Goal: Transaction & Acquisition: Purchase product/service

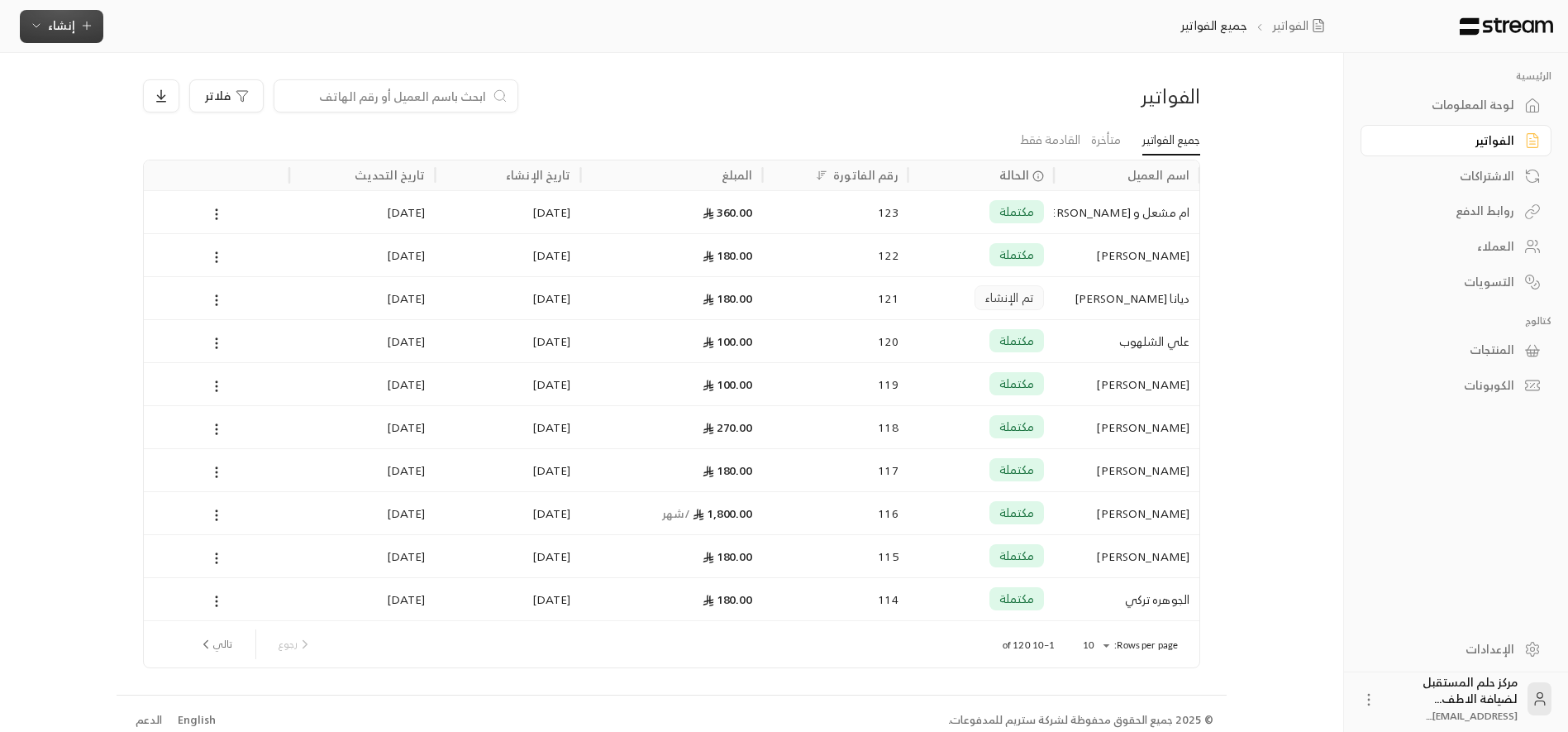
click at [80, 28] on icon "button" at bounding box center [86, 26] width 13 height 13
click at [196, 97] on div "إنشاء فاتورة مرة واحدة بسهولة للمعاملات السريعة." at bounding box center [142, 103] width 208 height 33
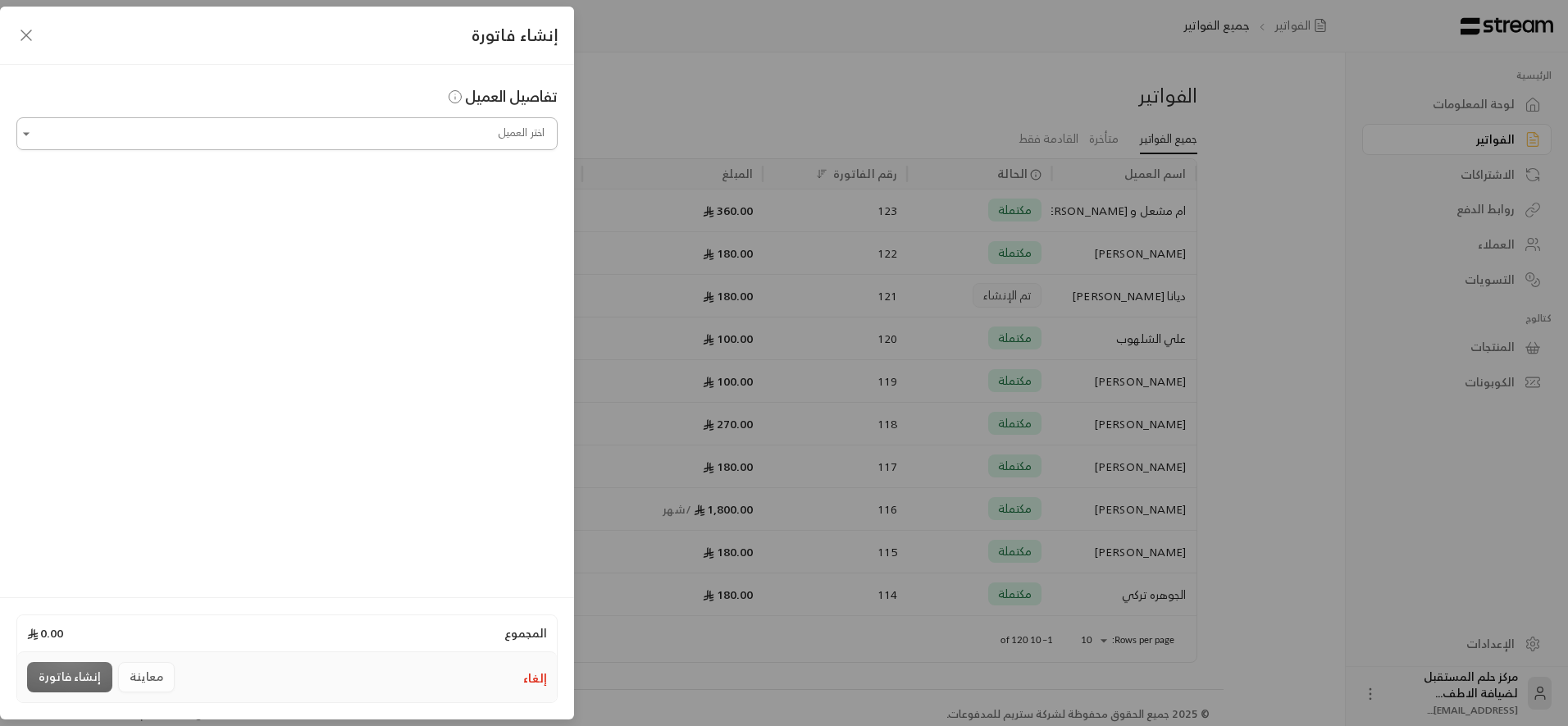
click at [433, 137] on input "اختر العميل" at bounding box center [286, 134] width 542 height 28
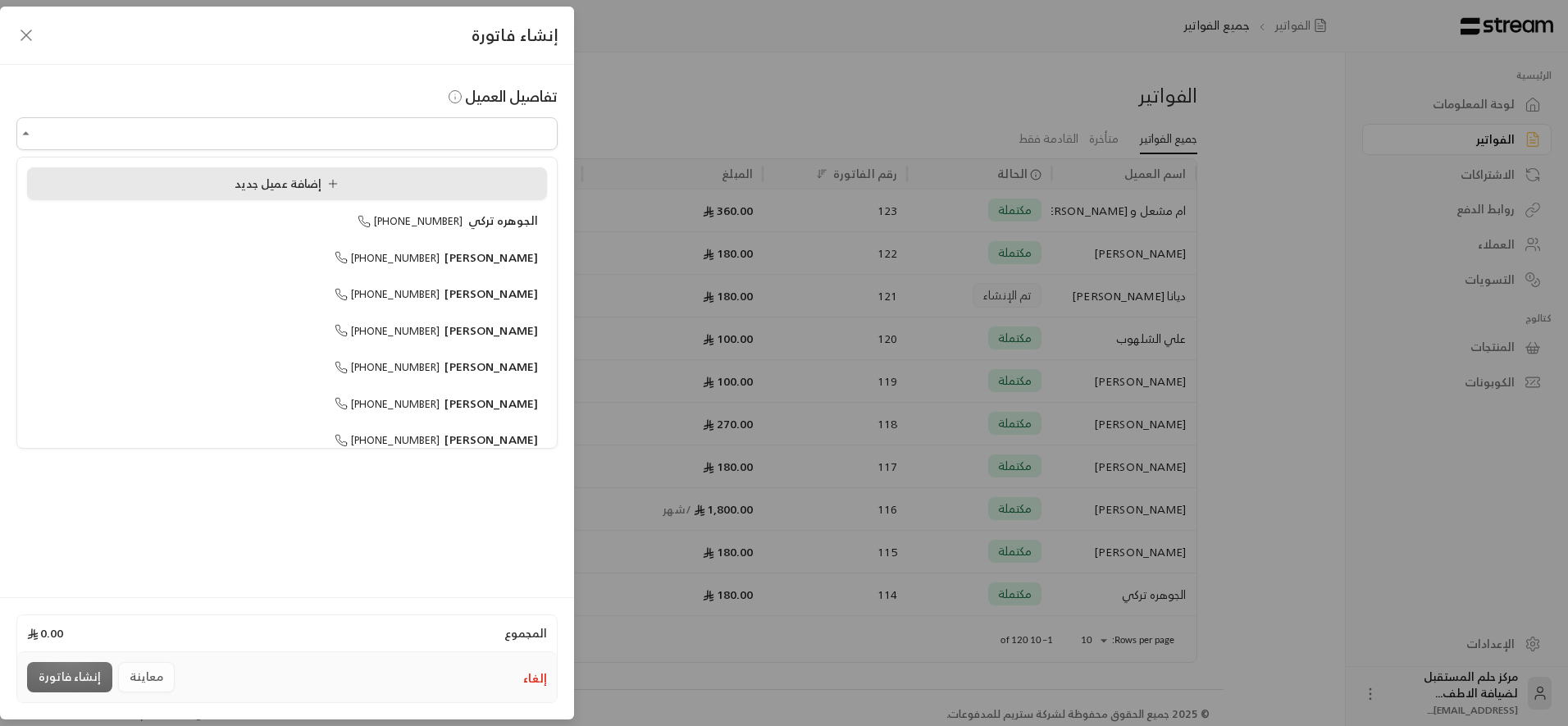
click at [479, 190] on div "إضافة عميل جديد" at bounding box center [286, 184] width 502 height 17
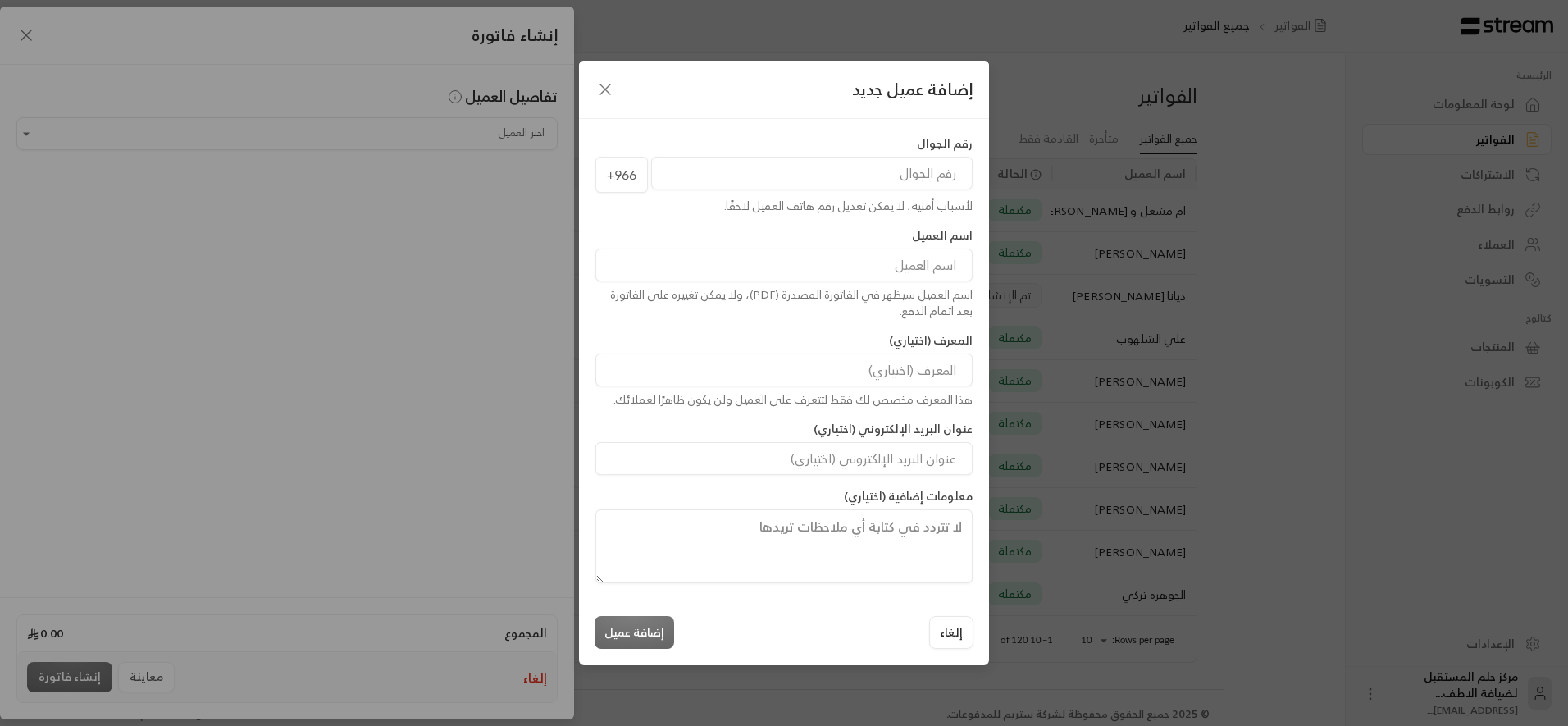
click at [821, 187] on input "tel" at bounding box center [811, 172] width 321 height 33
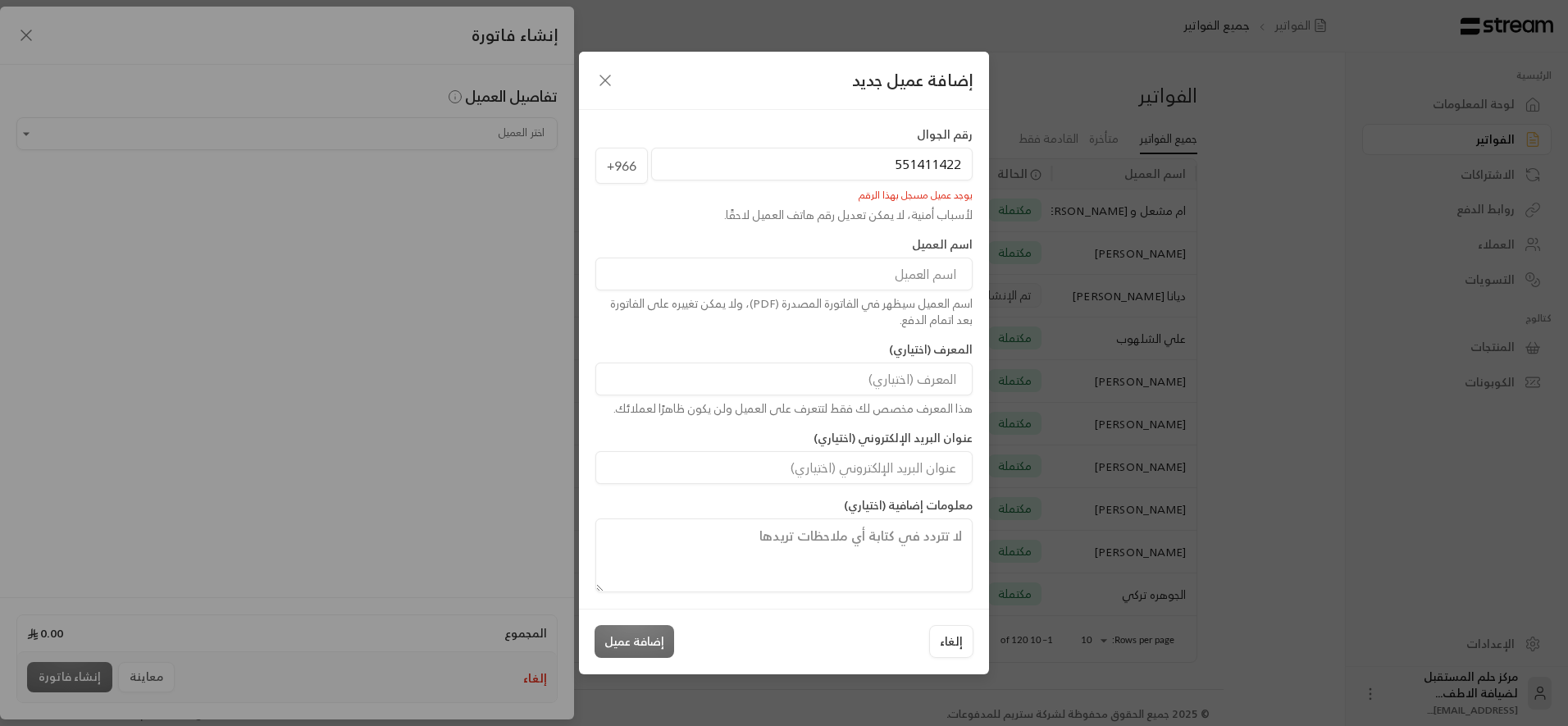
type input "[PHONE_NUMBER]"
type input "[PERSON_NAME]"
click at [585, 67] on div "إضافة عميل جديد" at bounding box center [784, 81] width 410 height 58
click at [606, 73] on icon "button" at bounding box center [605, 80] width 20 height 20
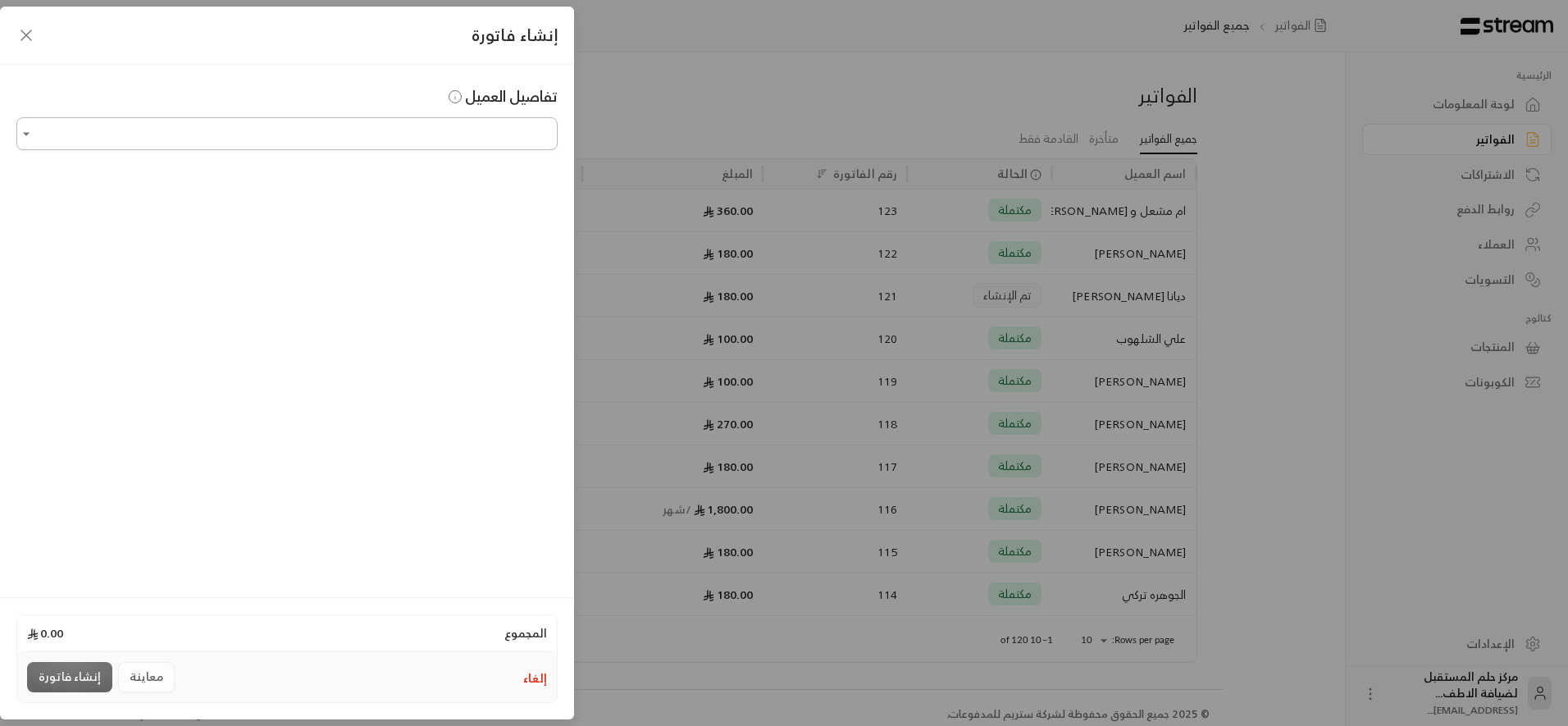
click at [494, 130] on input "اختر العميل" at bounding box center [286, 134] width 542 height 28
click at [484, 234] on li "[PERSON_NAME] [PHONE_NUMBER]" at bounding box center [287, 221] width 520 height 32
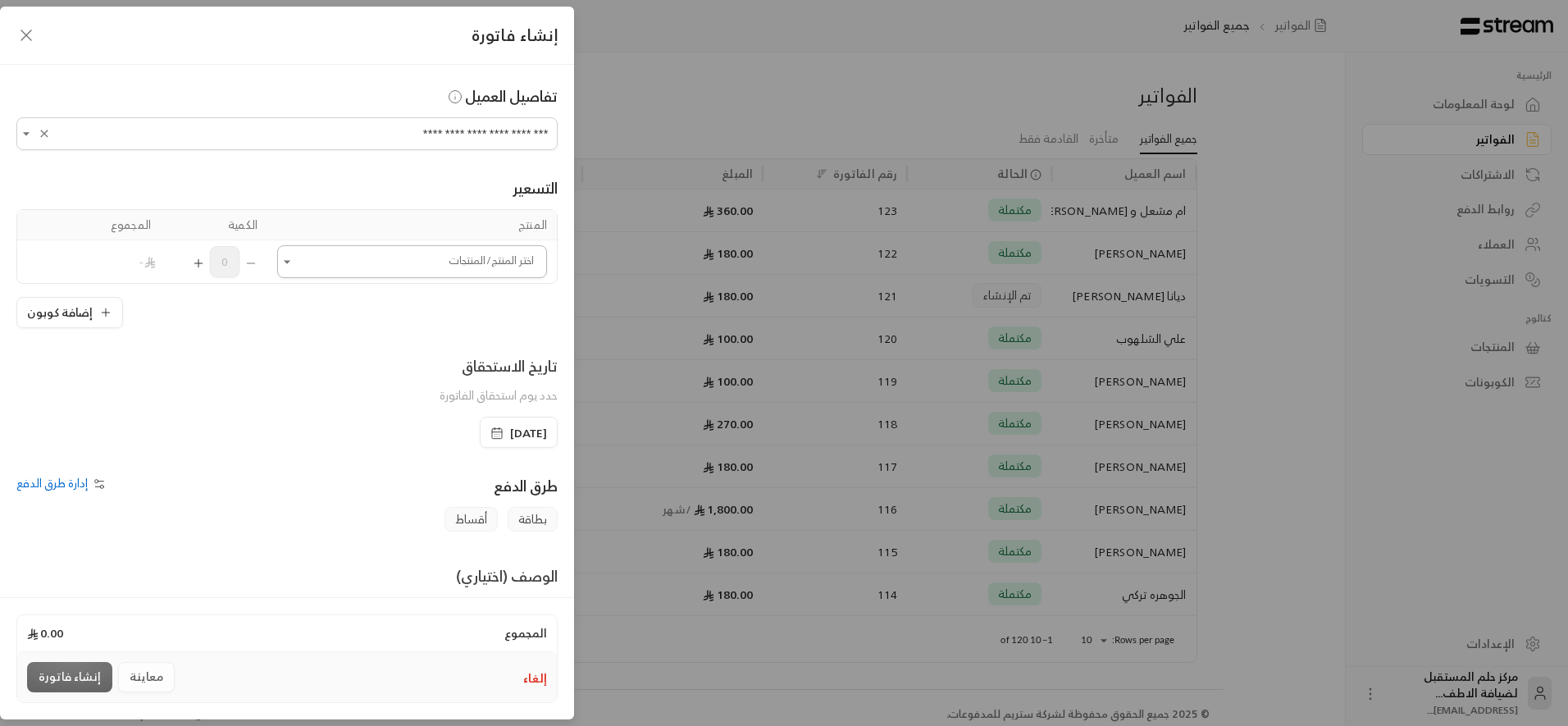
type input "**********"
click at [482, 250] on input "اختر العميل" at bounding box center [412, 262] width 269 height 28
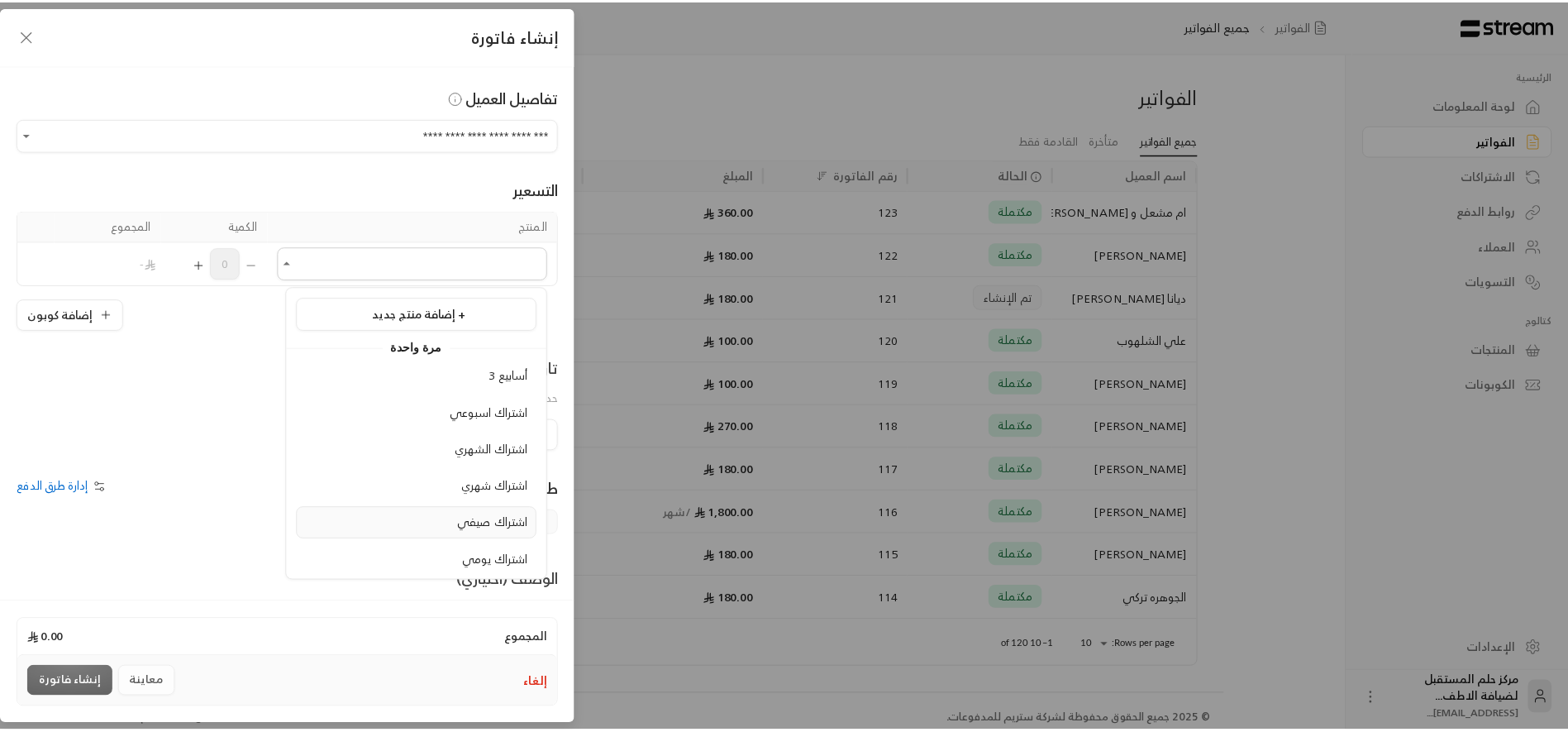
scroll to position [83, 0]
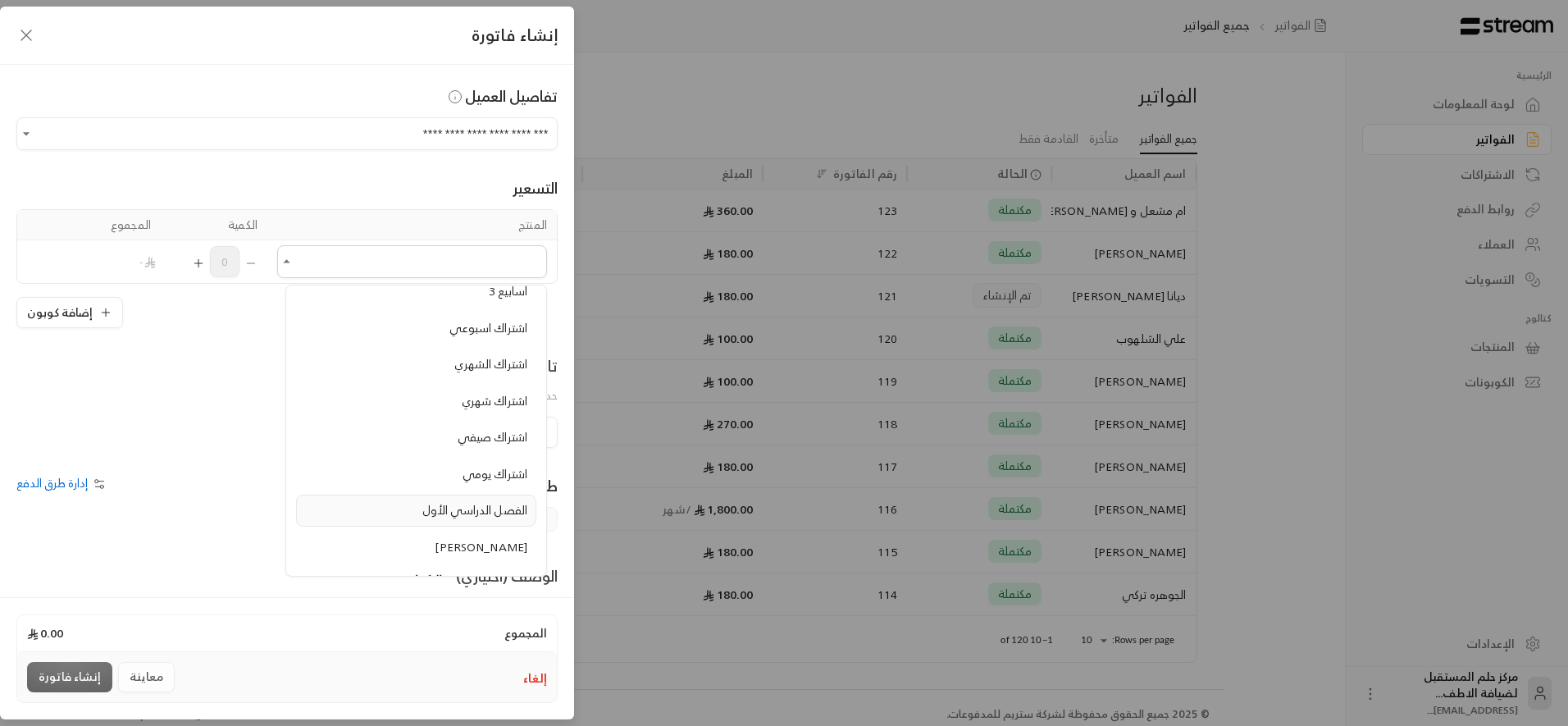
click at [450, 518] on span "الفصل الدراسي الأول" at bounding box center [474, 509] width 105 height 21
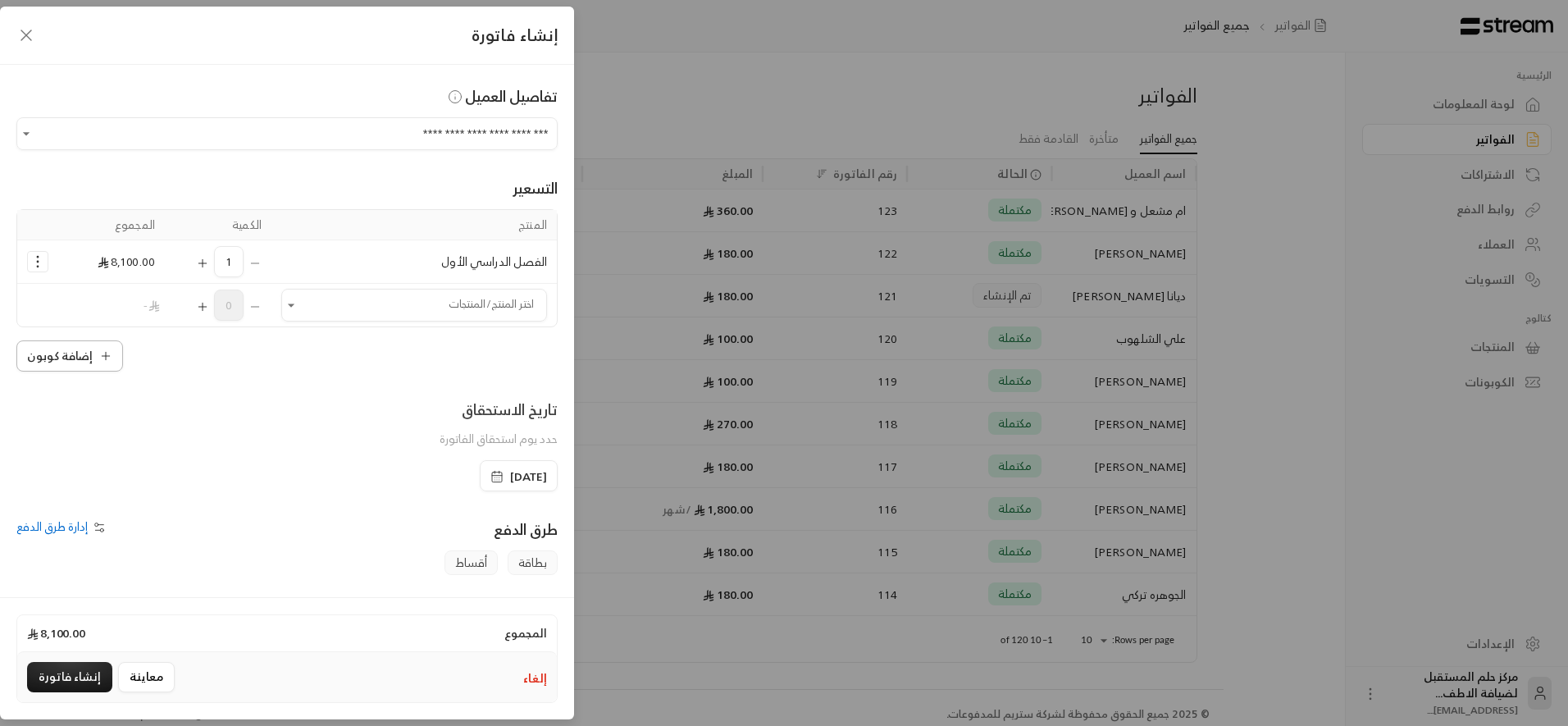
click at [88, 350] on button "إضافة كوبون" at bounding box center [69, 355] width 106 height 31
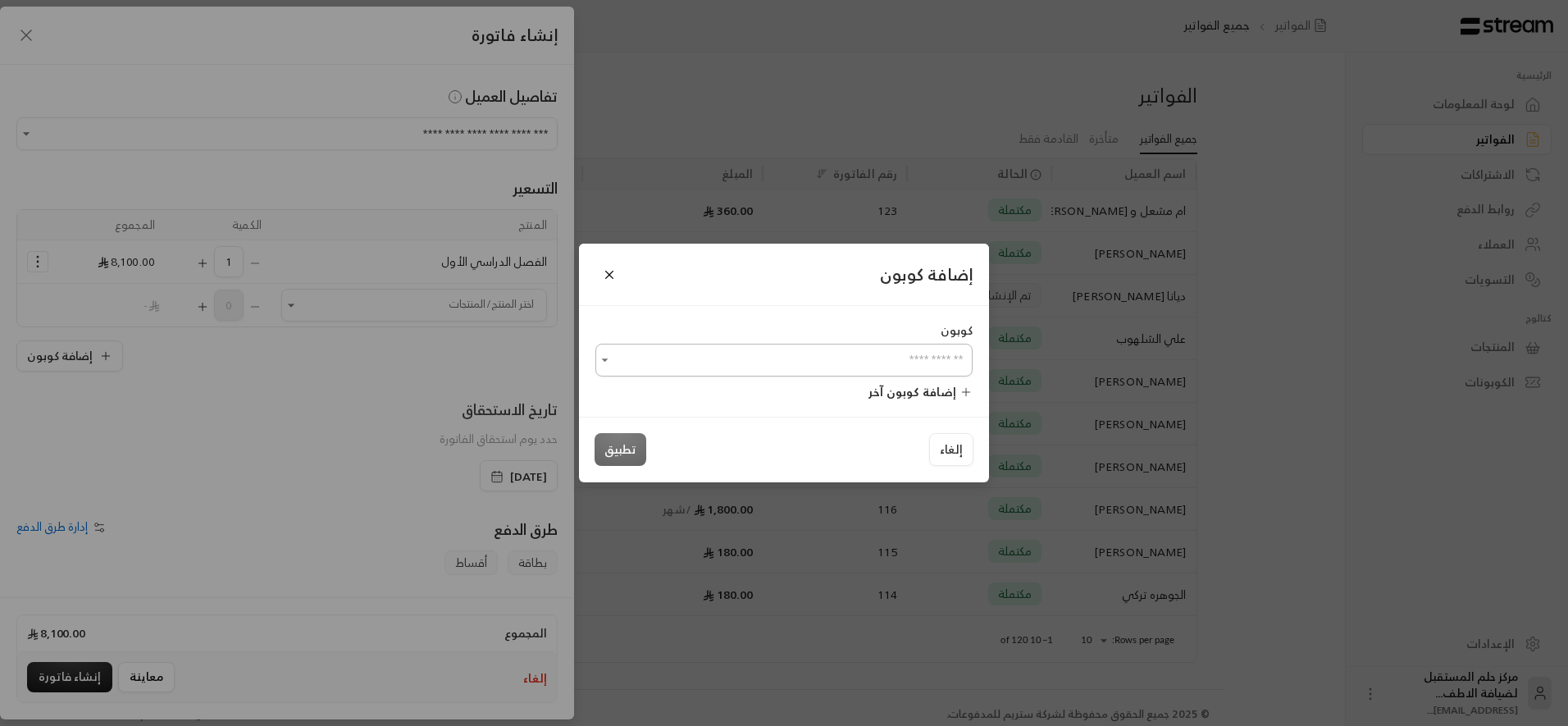
click at [718, 346] on input "اختر العميل" at bounding box center [784, 360] width 378 height 28
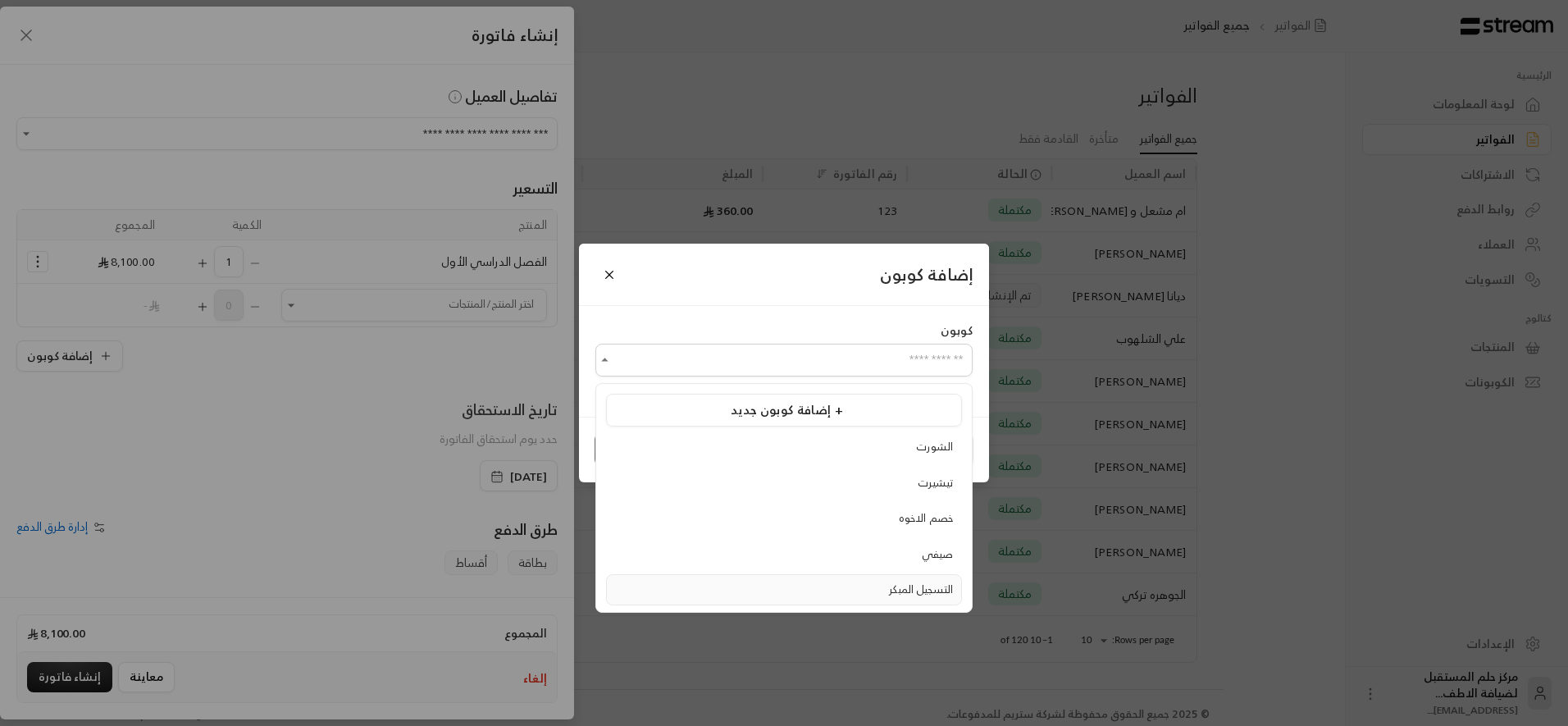
click at [752, 585] on div "التسجيل المبكر" at bounding box center [784, 589] width 338 height 16
type input "**********"
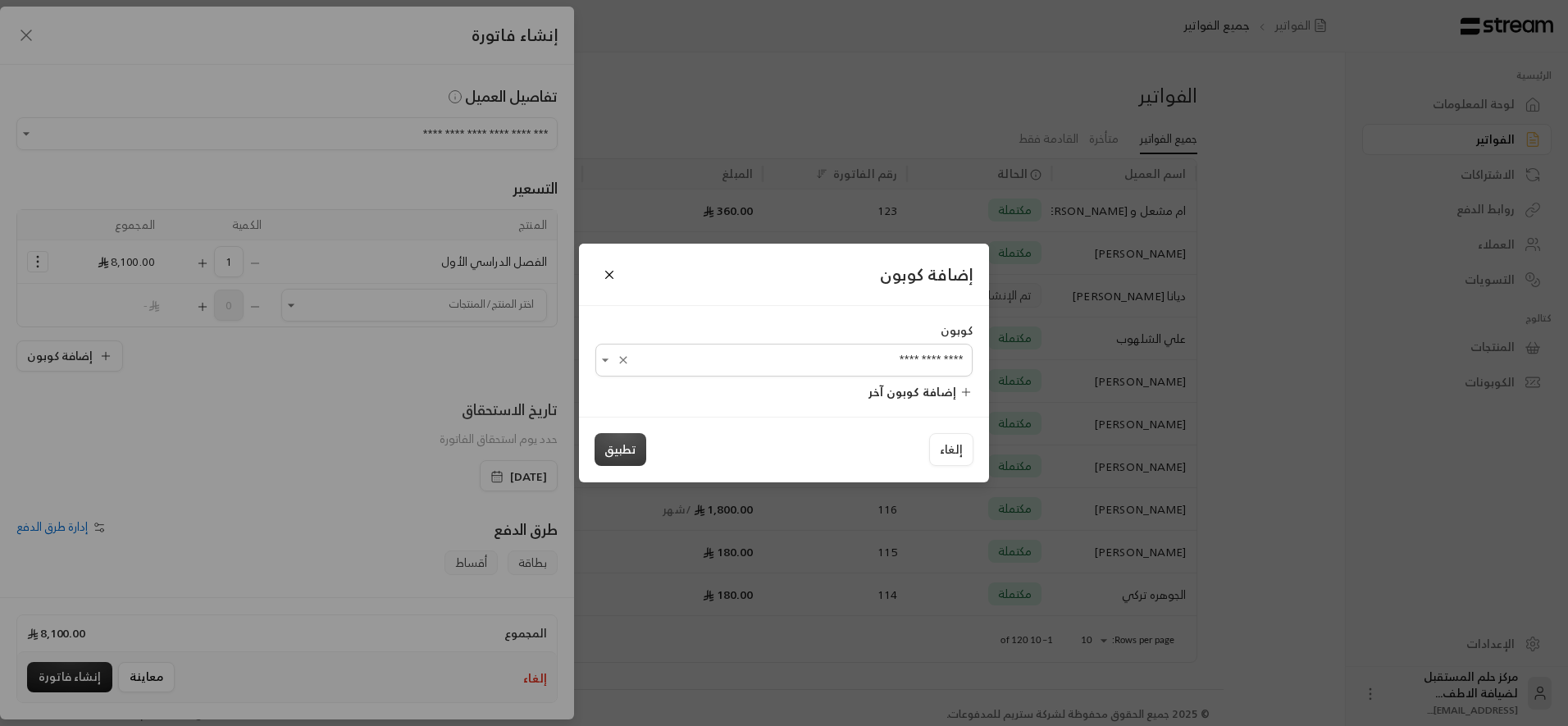
click at [612, 452] on button "تطبيق" at bounding box center [620, 449] width 52 height 33
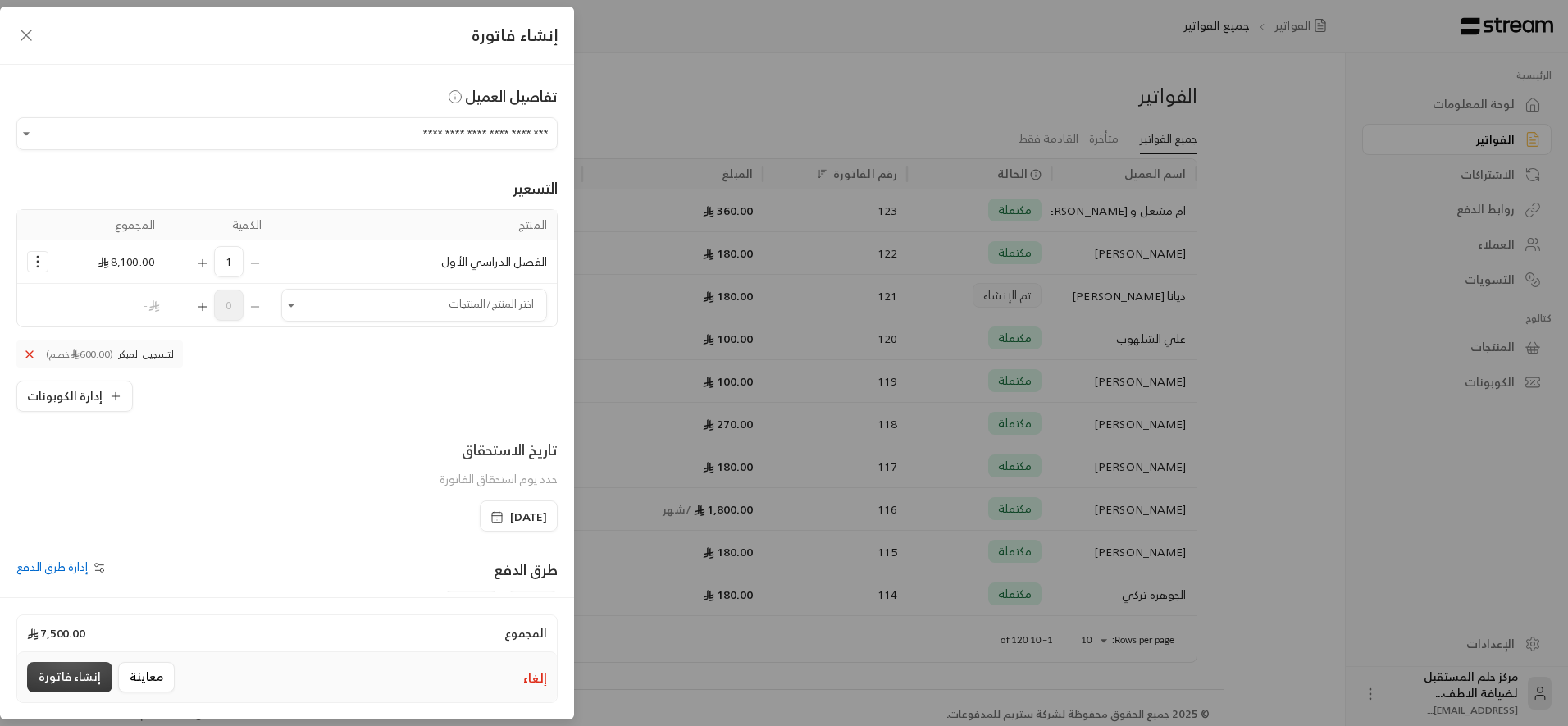
click at [52, 675] on button "إنشاء فاتورة" at bounding box center [70, 677] width 86 height 30
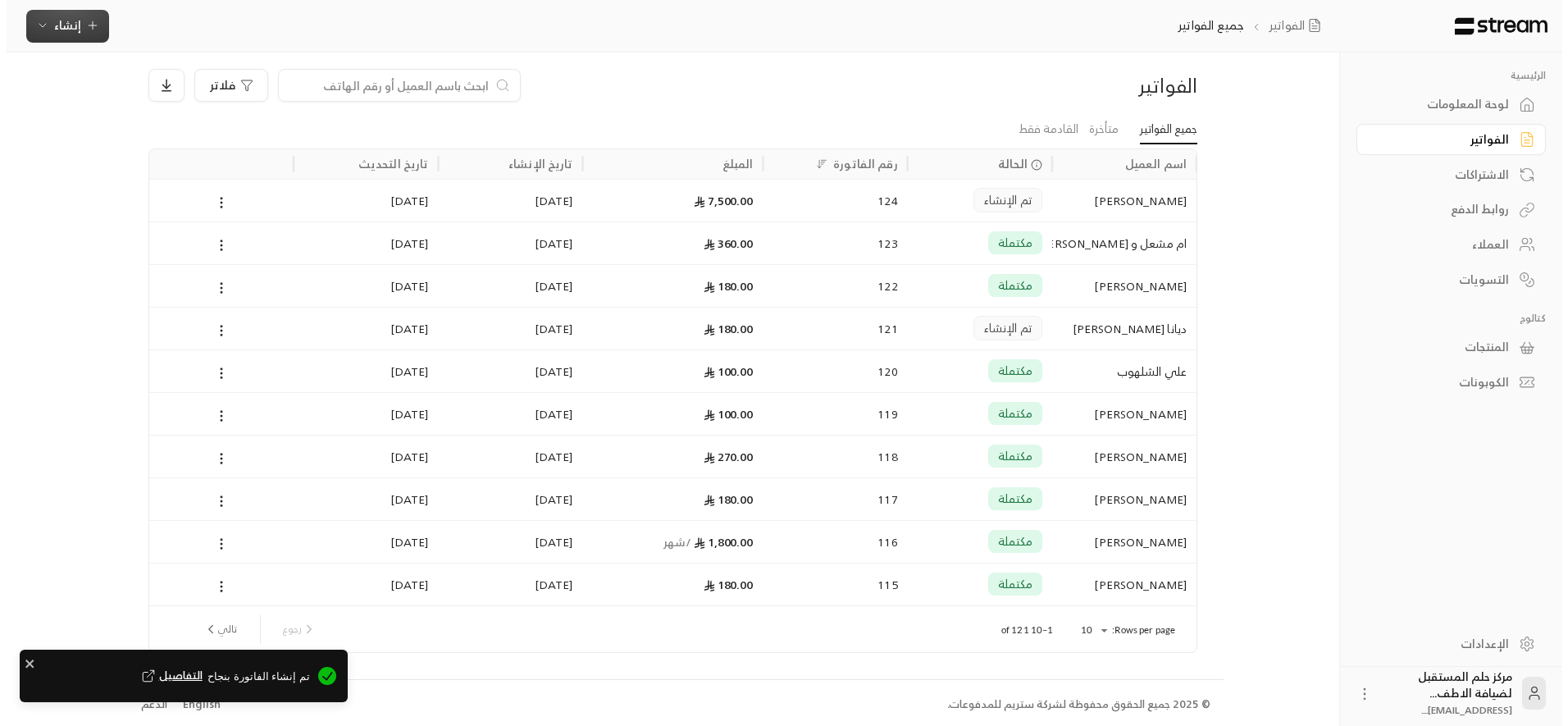
scroll to position [13, 0]
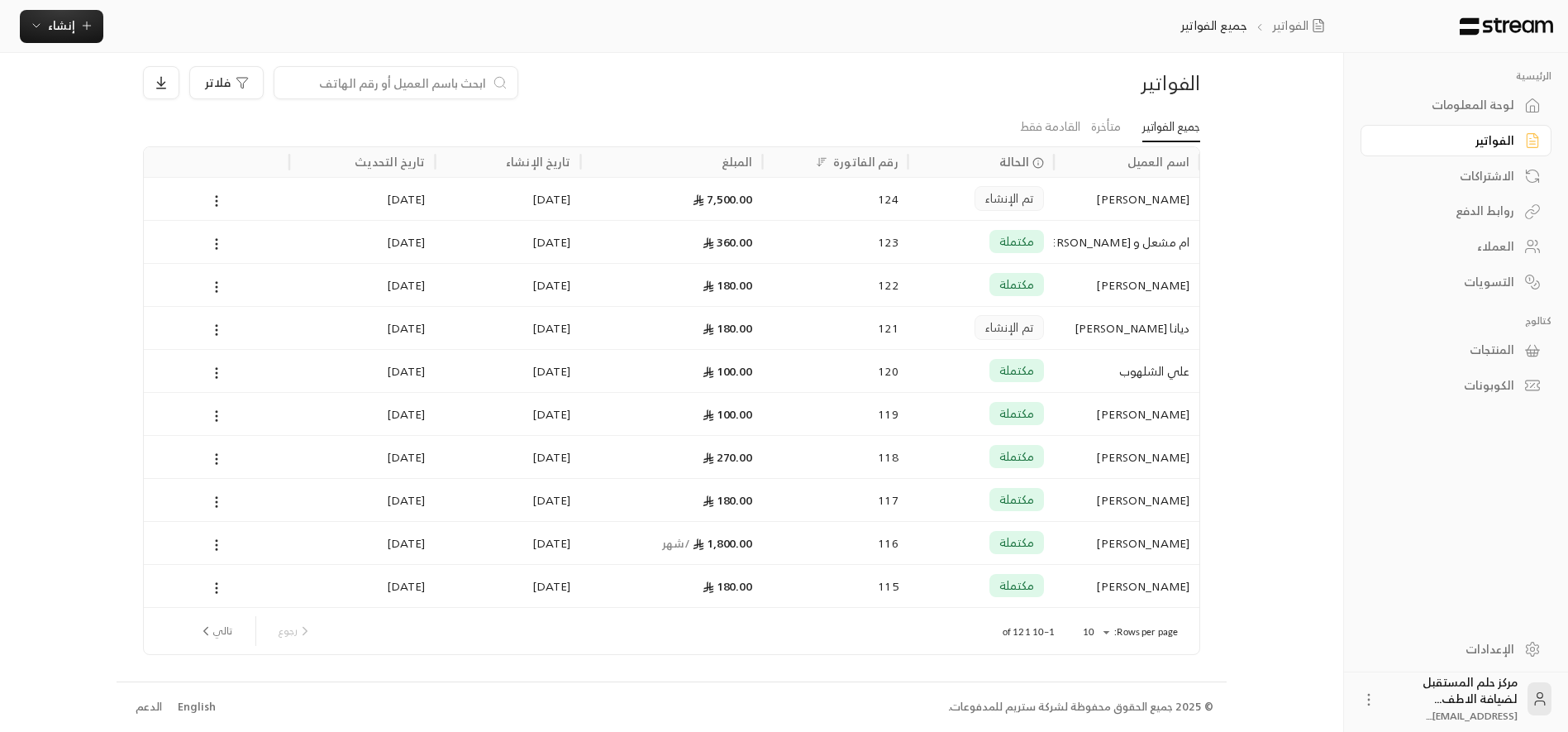
click at [1139, 640] on div "Rows per page: 10 ** 1–10 of 121 رجوع تالي" at bounding box center [671, 630] width 1016 height 47
click at [1135, 629] on p "Rows per page:" at bounding box center [1146, 631] width 64 height 13
click at [1088, 631] on body "الرئيسية لوحة المعلومات الفواتير الاشتراكات روابط الدفع العملاء التسويات كتالوج…" at bounding box center [784, 352] width 1568 height 732
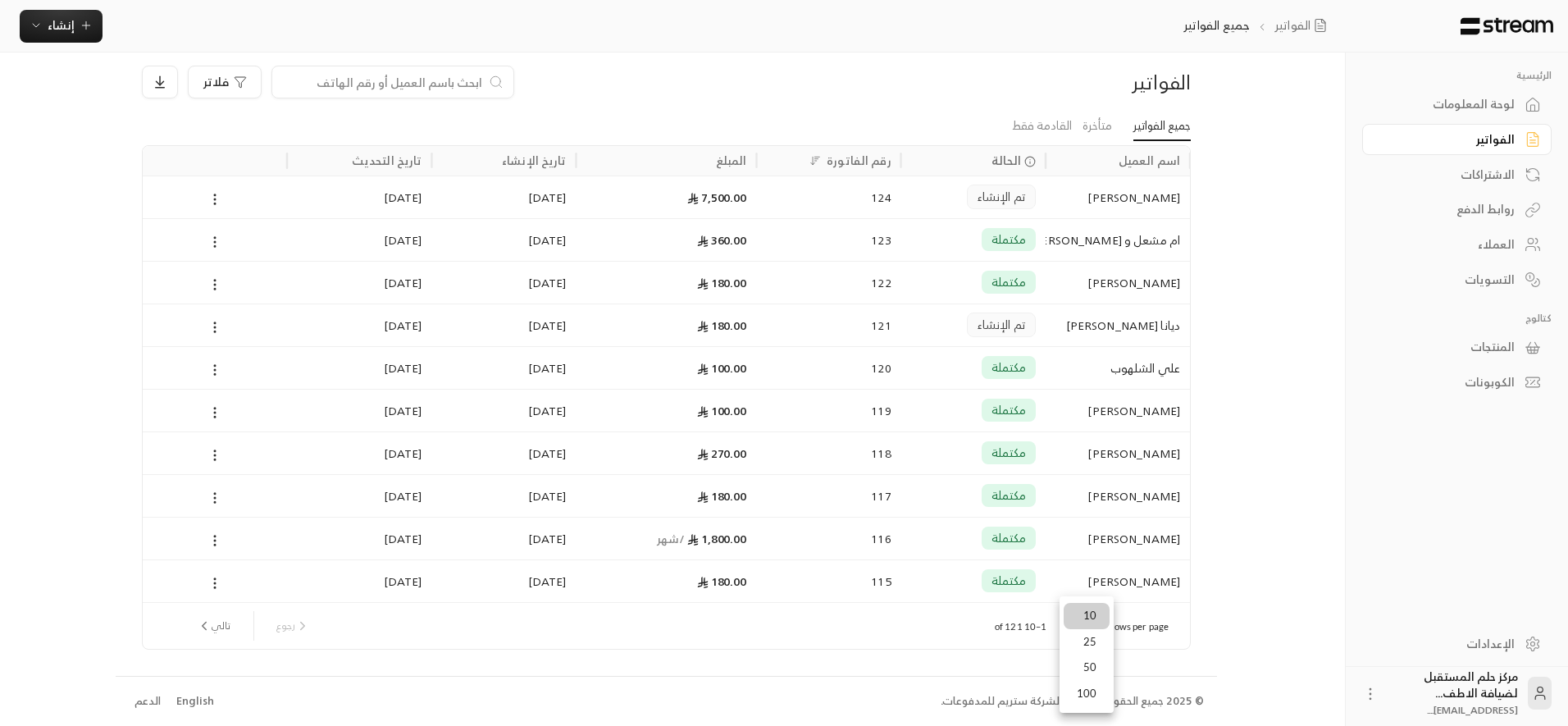
click at [1087, 688] on li "100" at bounding box center [1086, 694] width 46 height 26
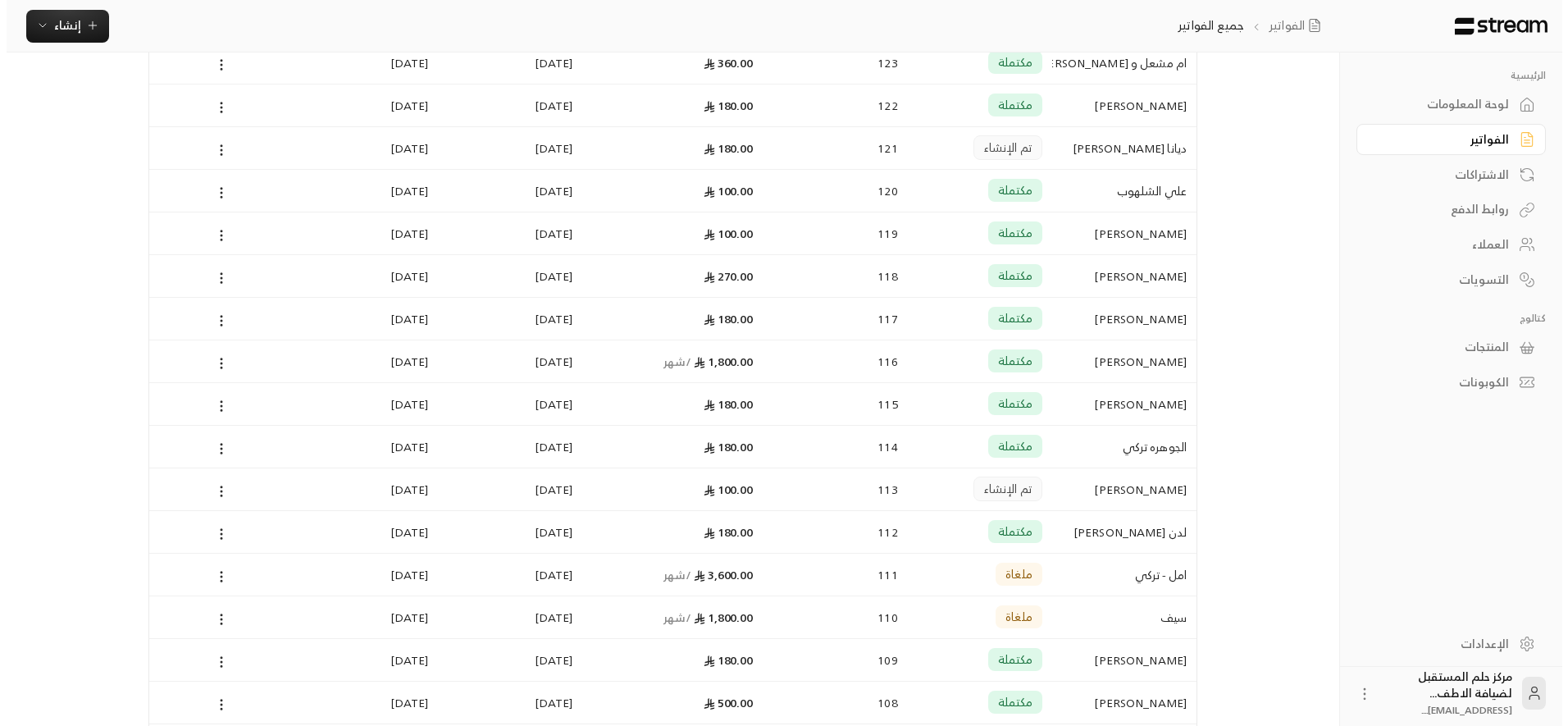
scroll to position [246, 0]
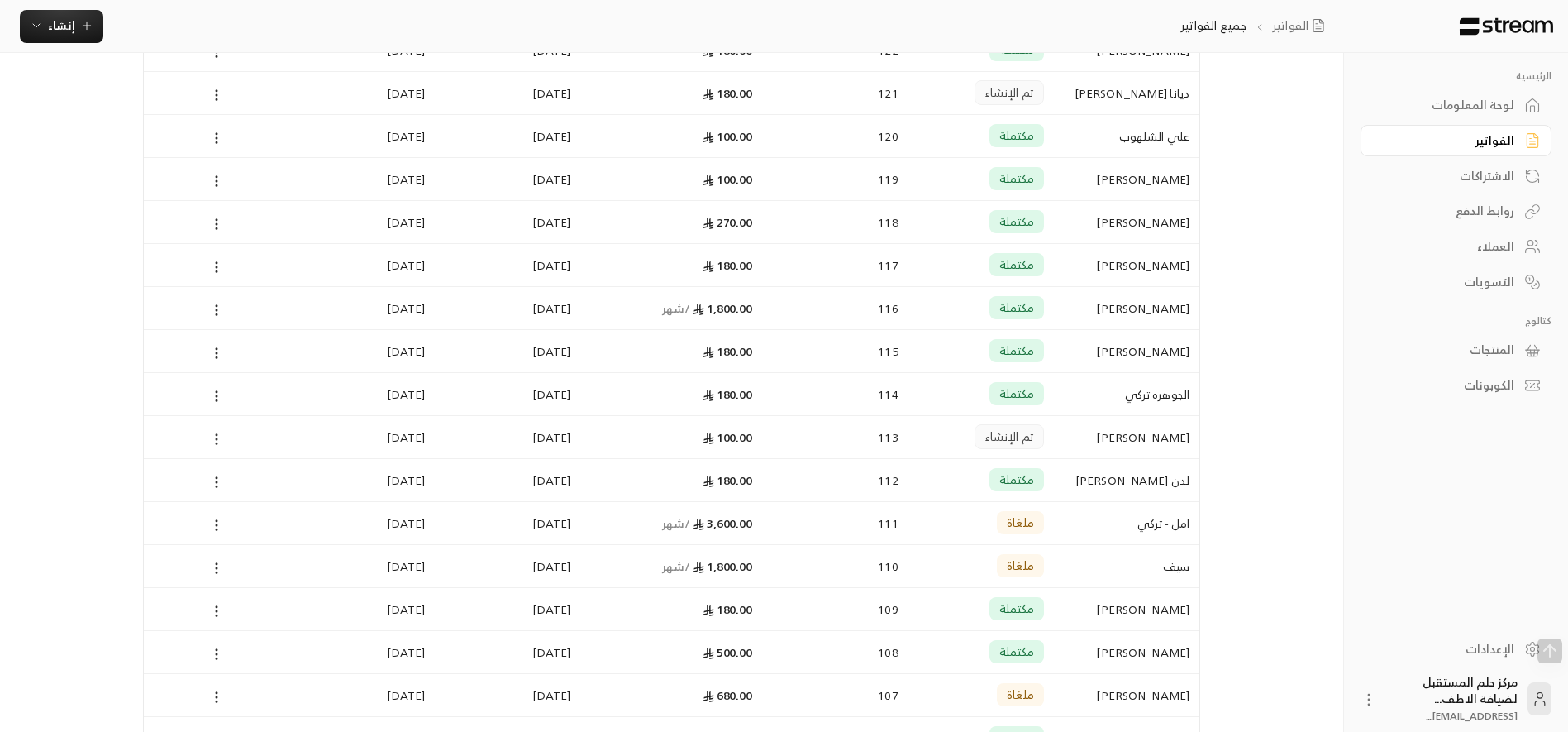
click at [215, 443] on icon at bounding box center [216, 440] width 15 height 15
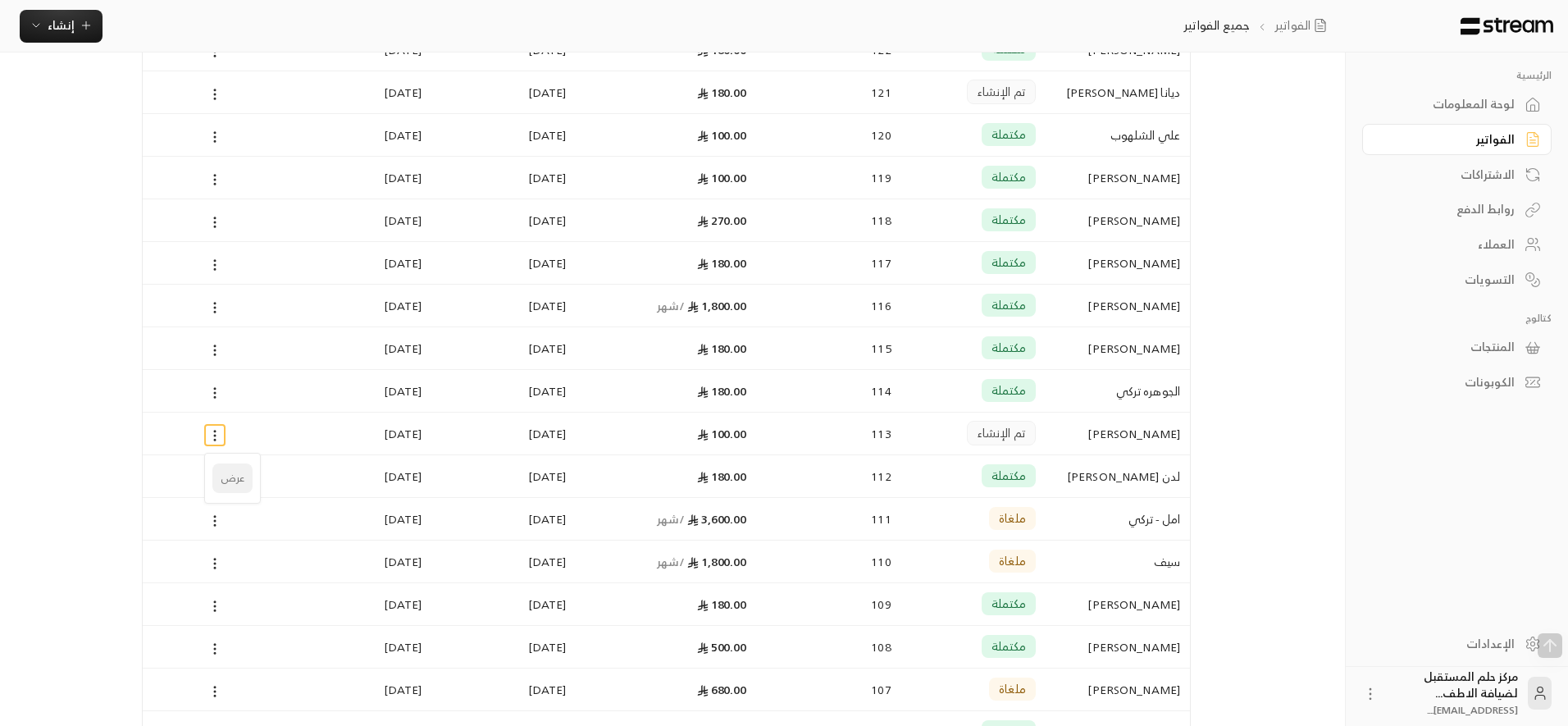
click at [219, 476] on li "عرض" at bounding box center [233, 477] width 40 height 29
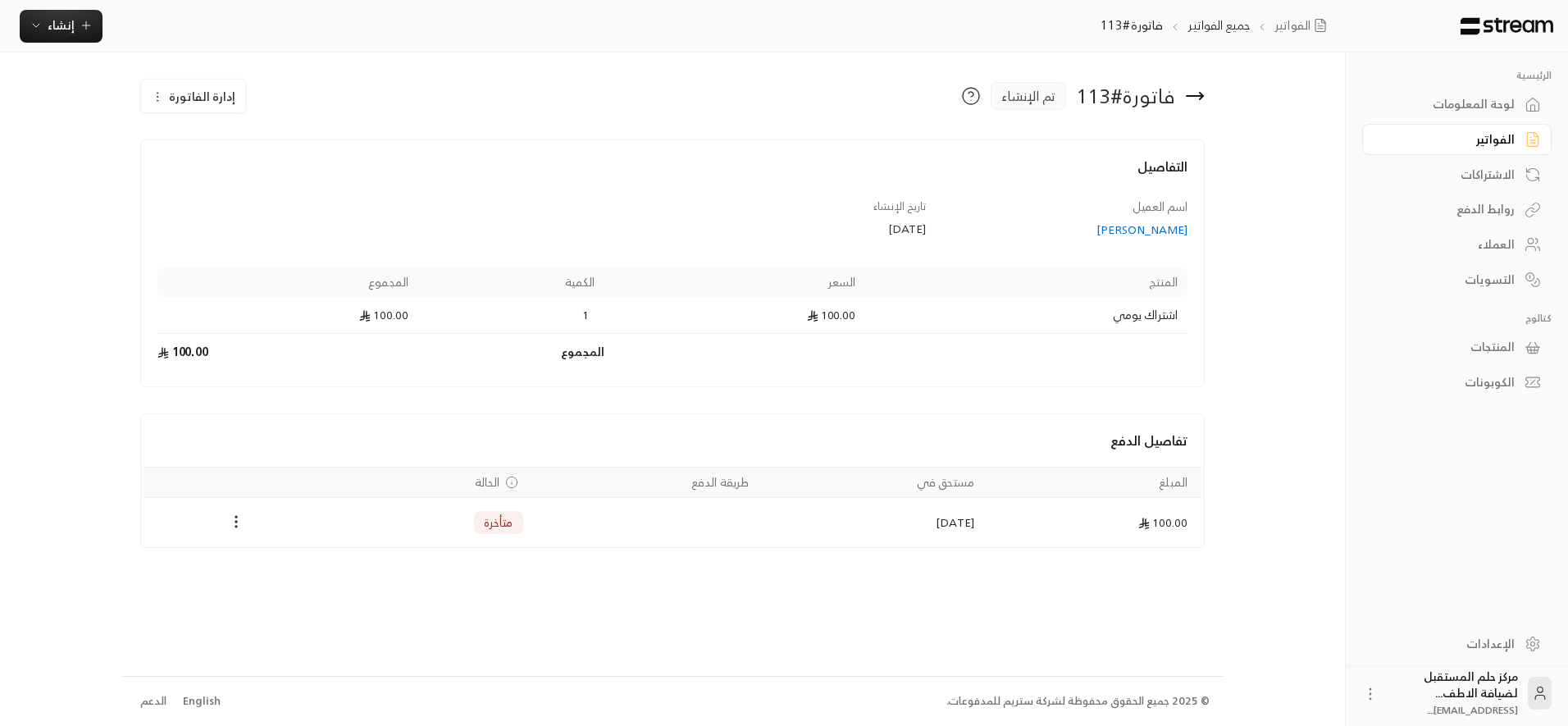
click at [175, 101] on span "إدارة الفاتورة" at bounding box center [202, 96] width 67 height 21
click at [186, 173] on link "إلغاء" at bounding box center [202, 173] width 102 height 29
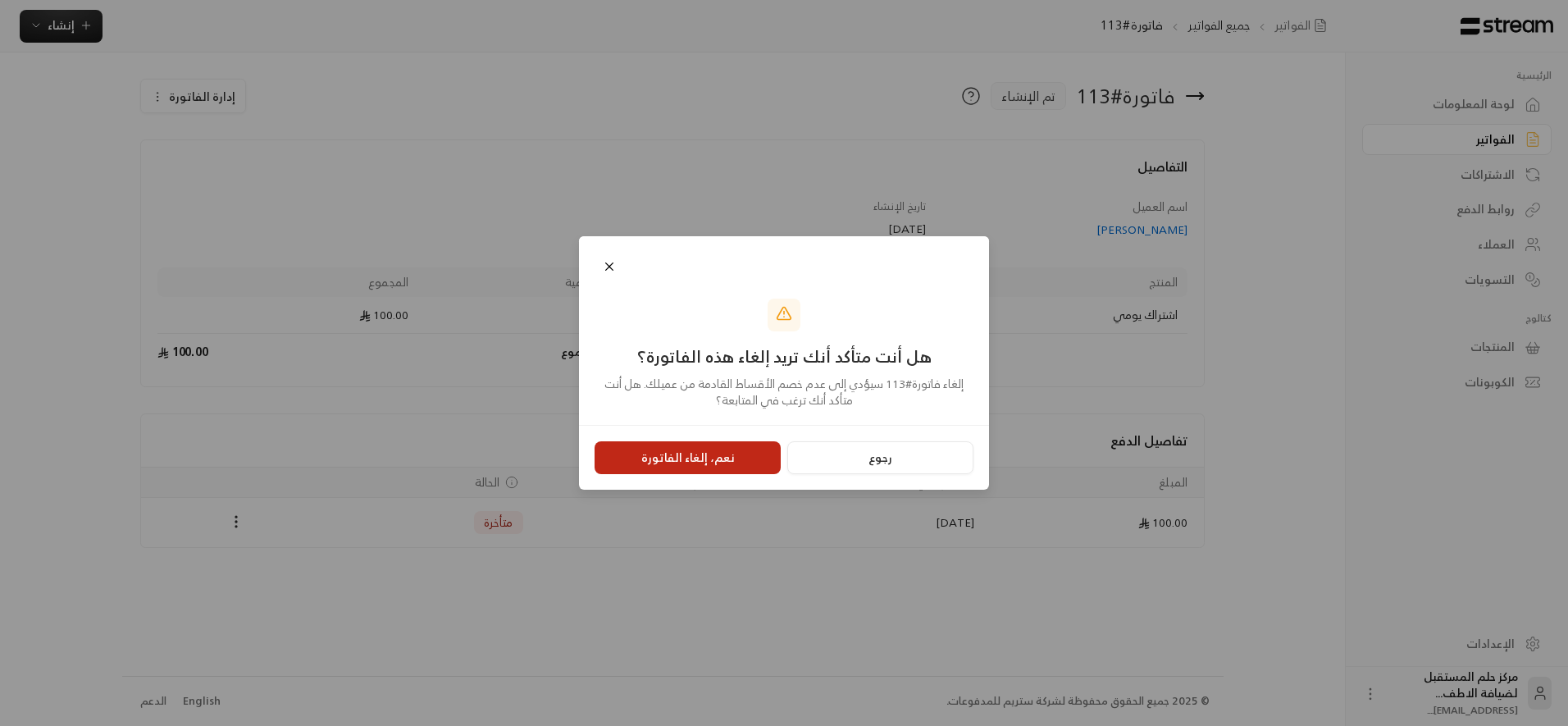
click at [761, 445] on button "نعم، إلغاء الفاتورة" at bounding box center [687, 457] width 186 height 33
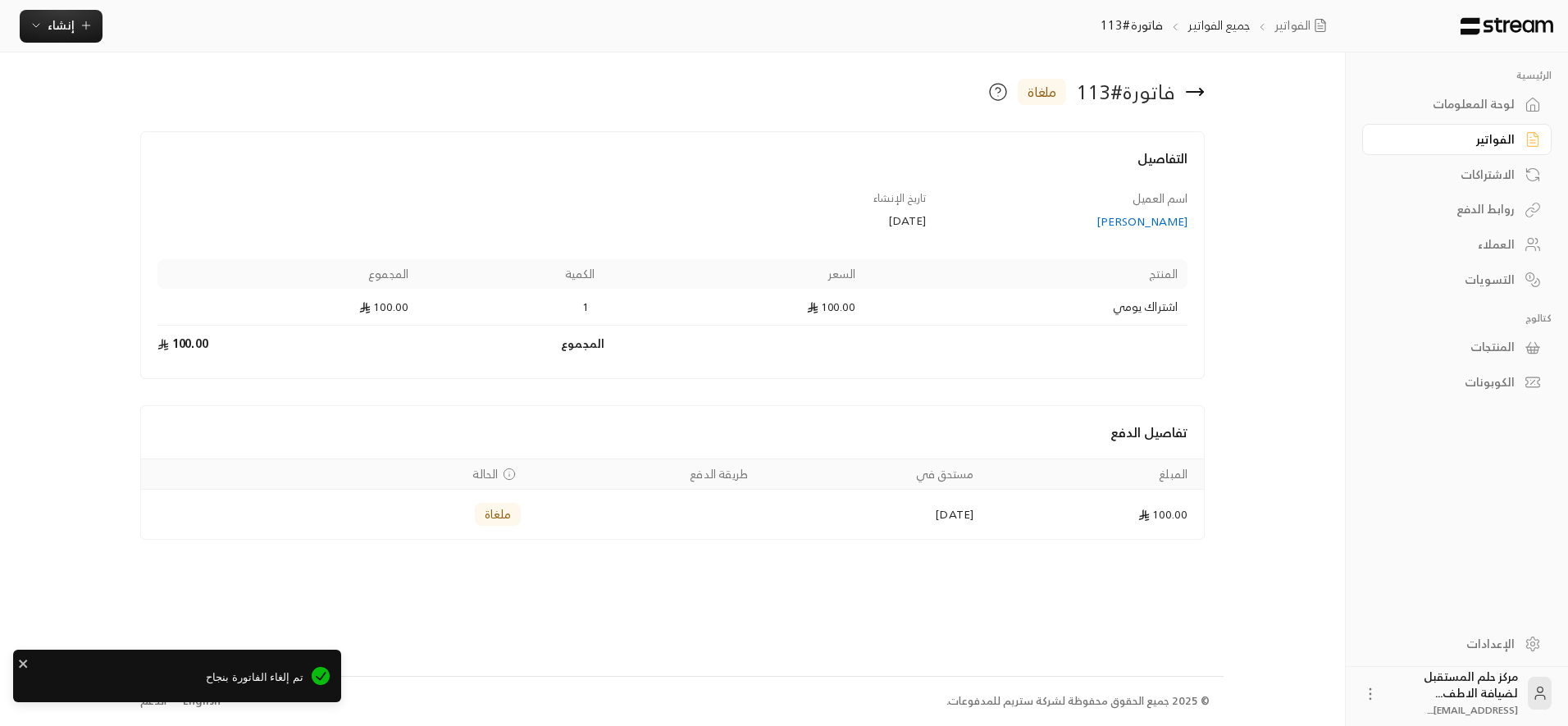
click at [1195, 93] on icon at bounding box center [1194, 91] width 20 height 20
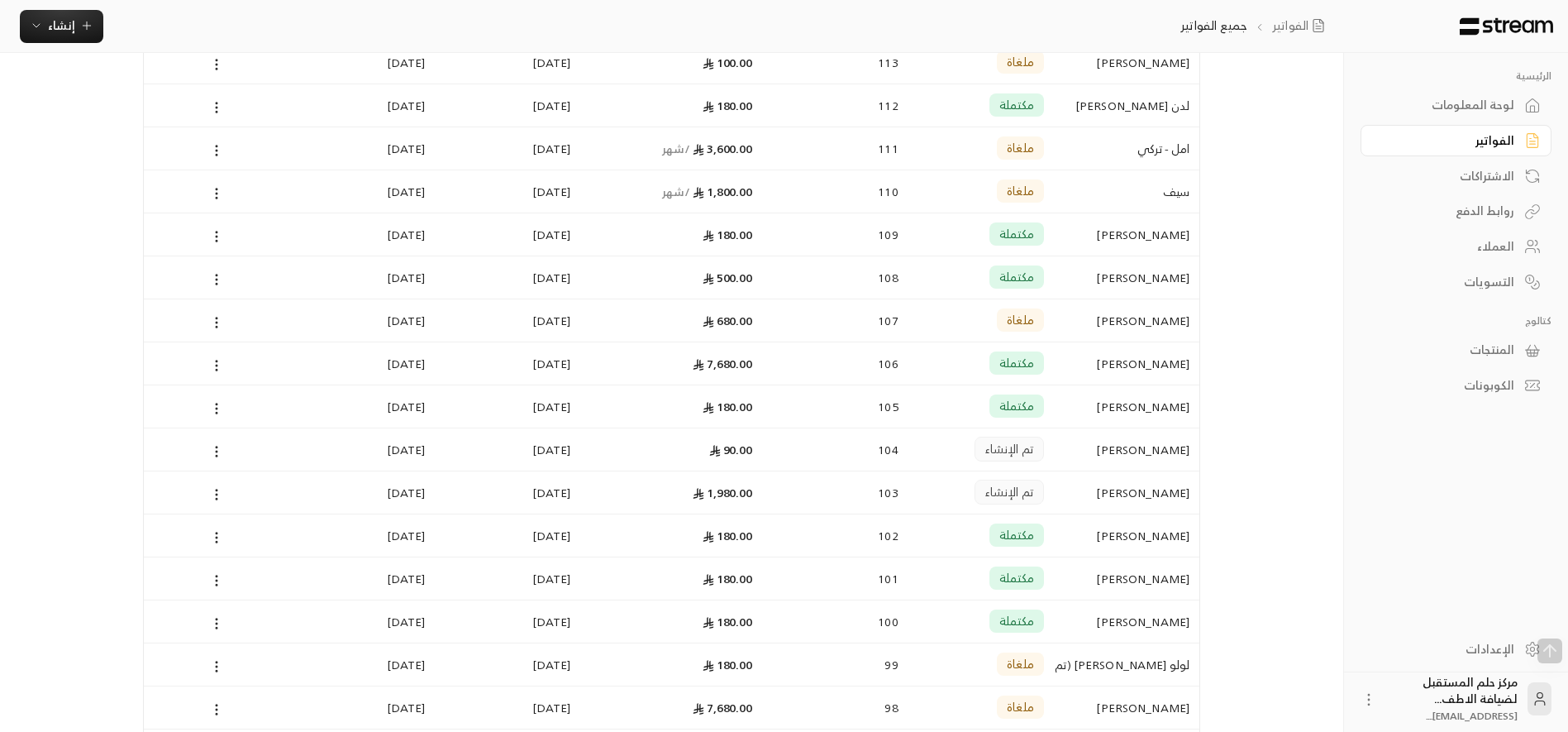
scroll to position [413, 0]
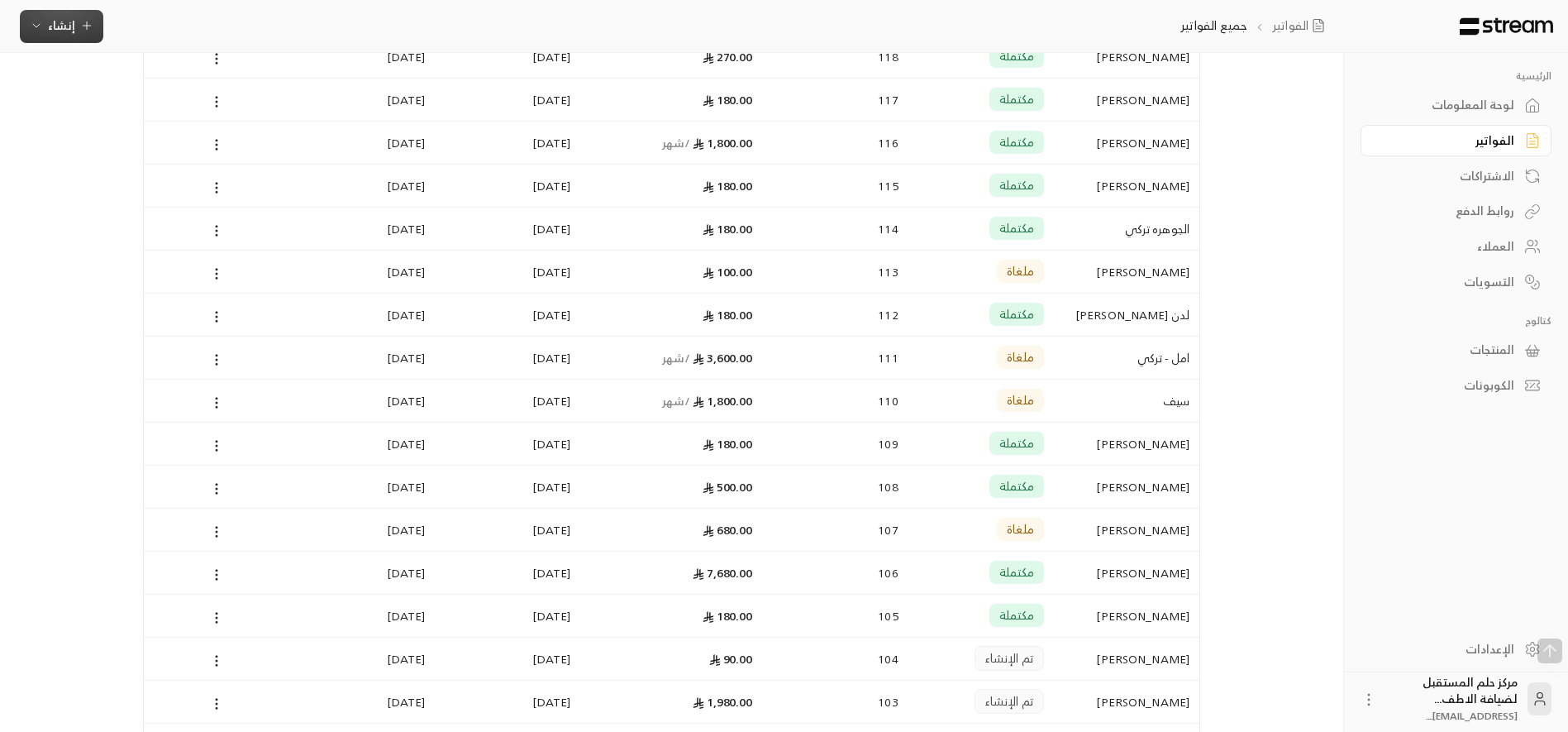
click at [93, 27] on button "إنشاء" at bounding box center [62, 26] width 84 height 33
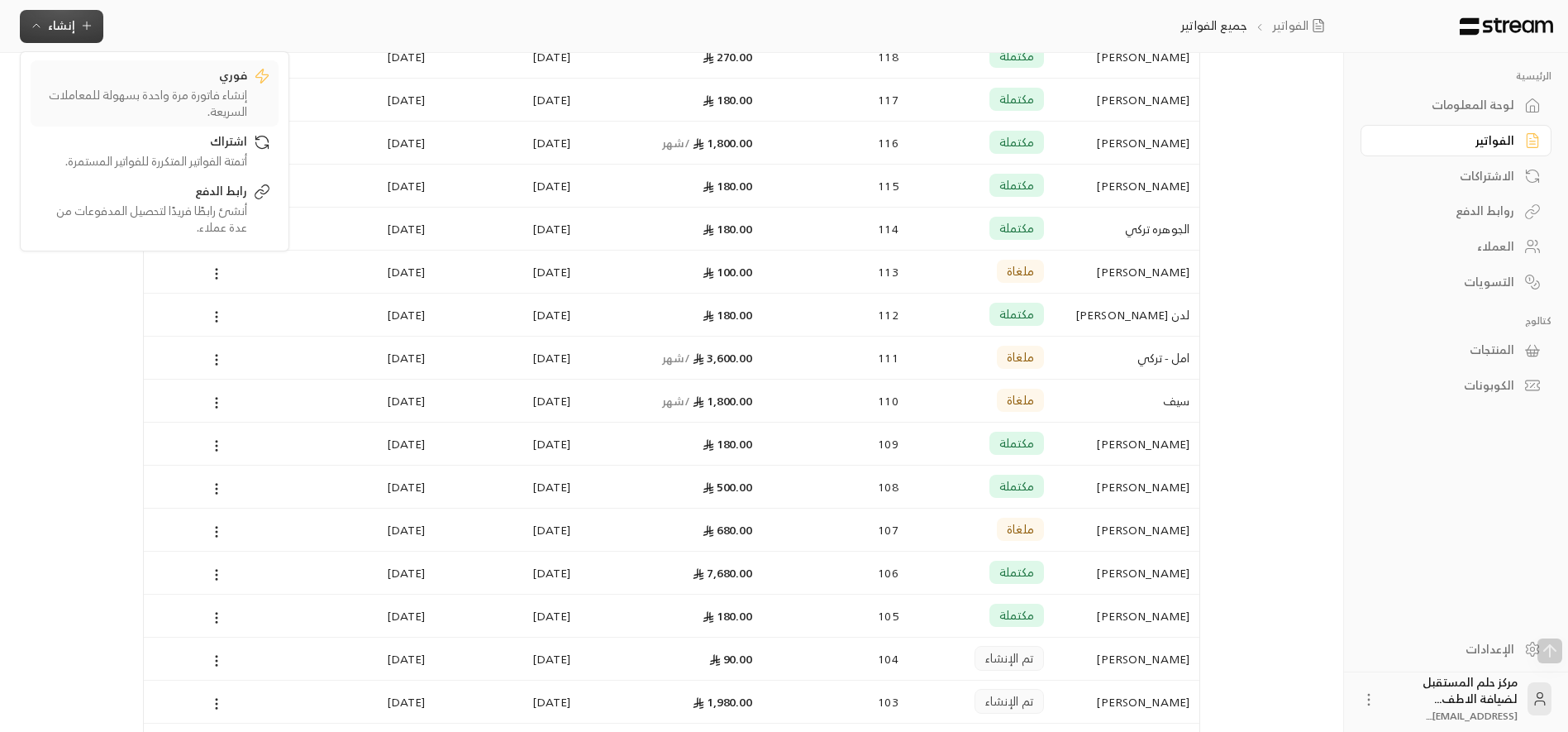
click at [154, 89] on div "إنشاء فاتورة مرة واحدة بسهولة للمعاملات السريعة." at bounding box center [142, 103] width 208 height 33
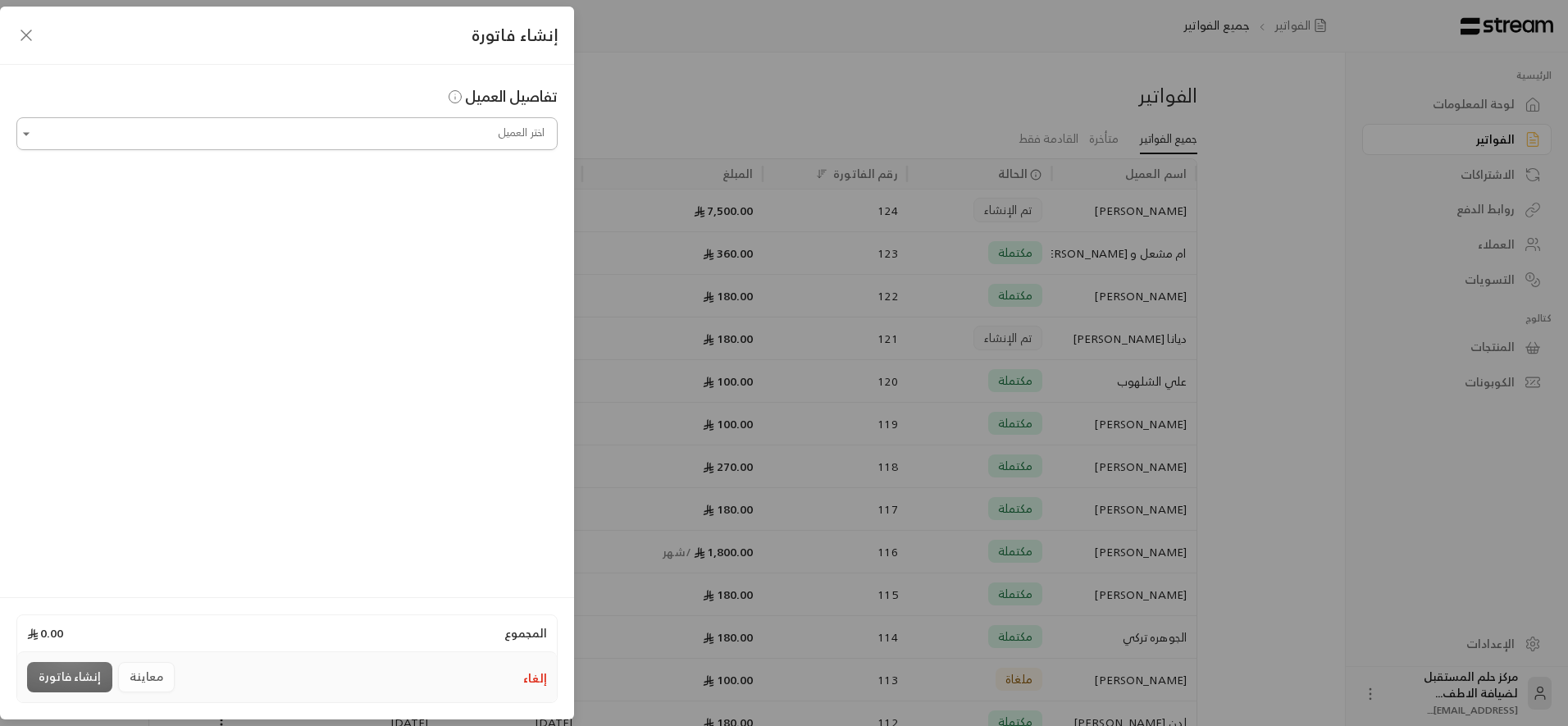
click at [359, 133] on input "اختر العميل" at bounding box center [286, 134] width 542 height 28
click at [441, 218] on span "[PHONE_NUMBER]" at bounding box center [387, 221] width 105 height 19
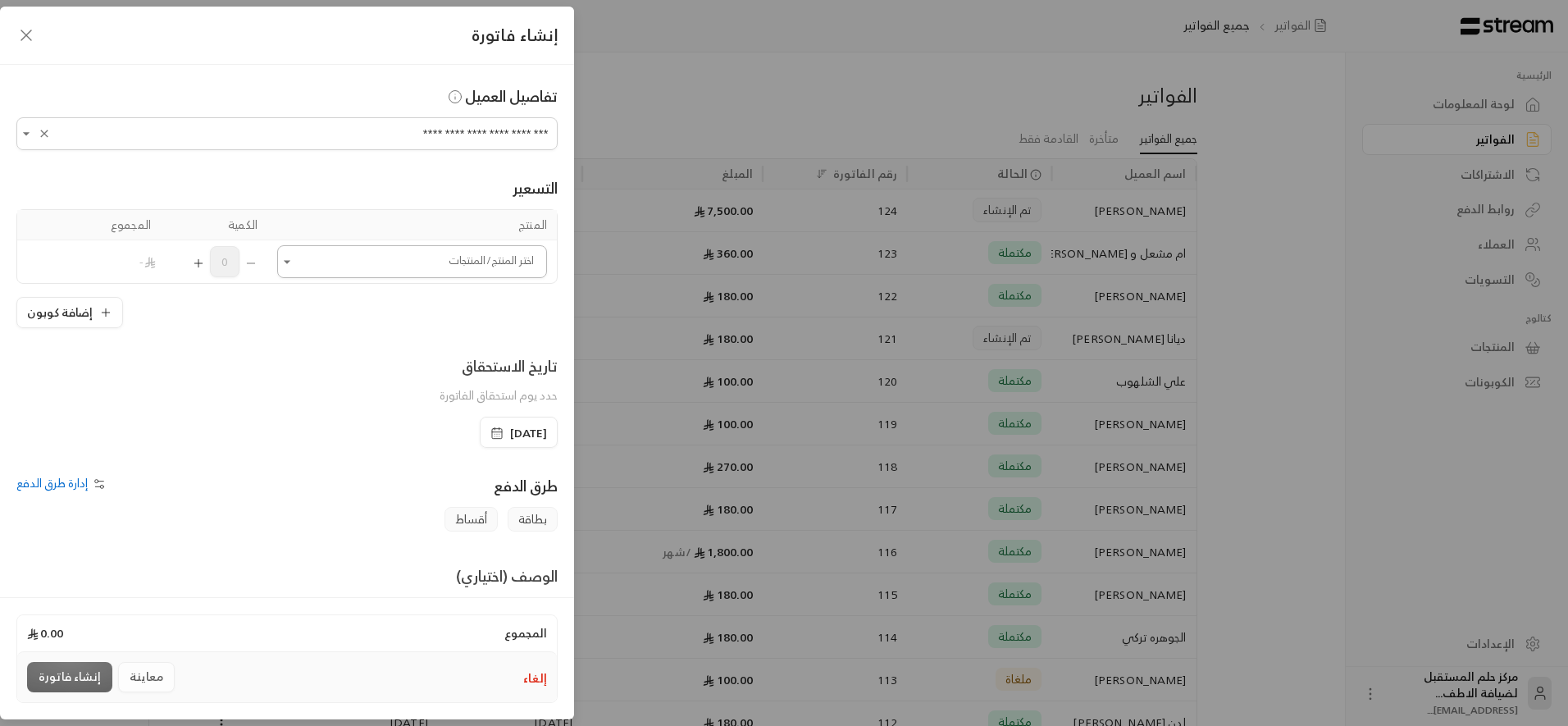
type input "**********"
click at [461, 254] on input "اختر العميل" at bounding box center [412, 262] width 269 height 28
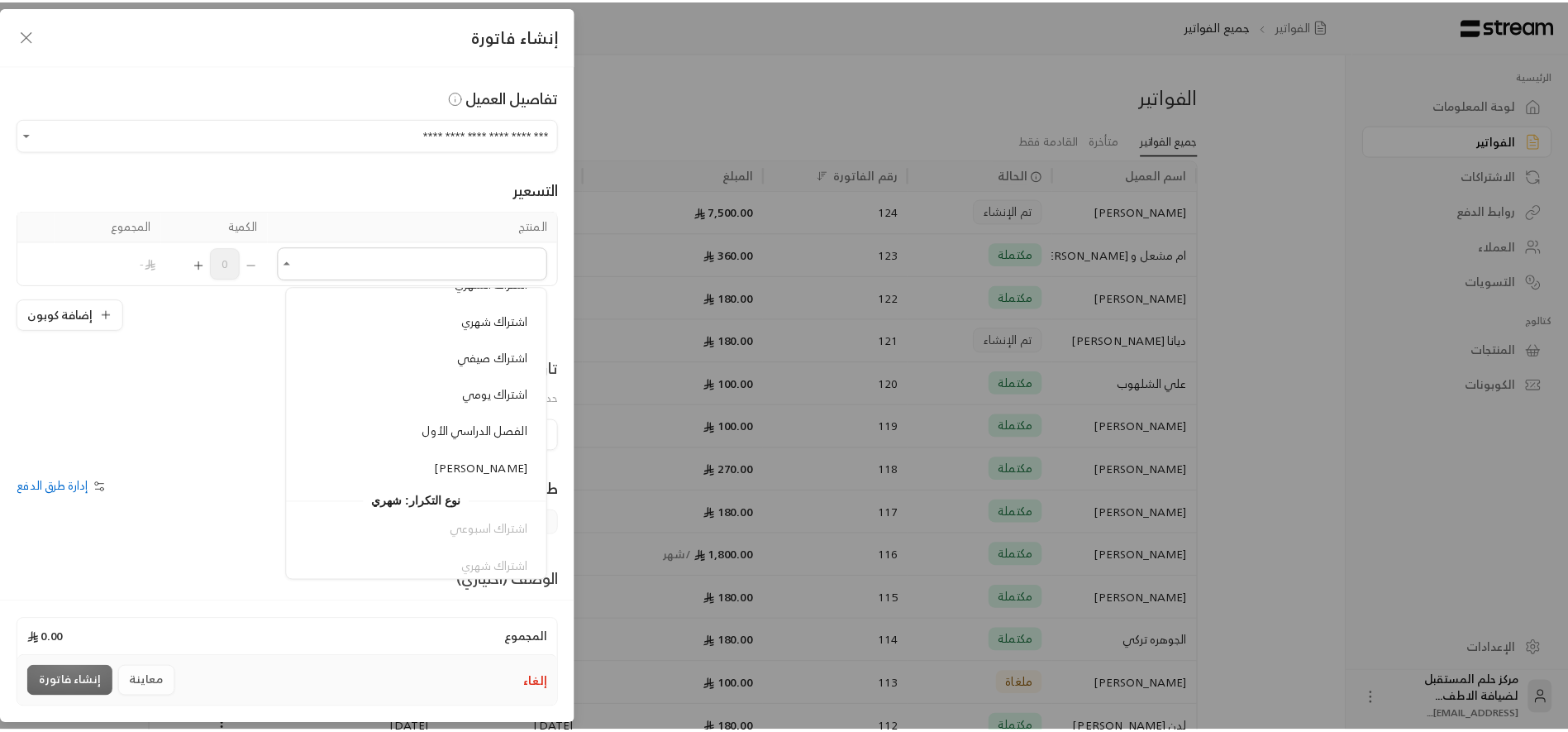
scroll to position [212, 0]
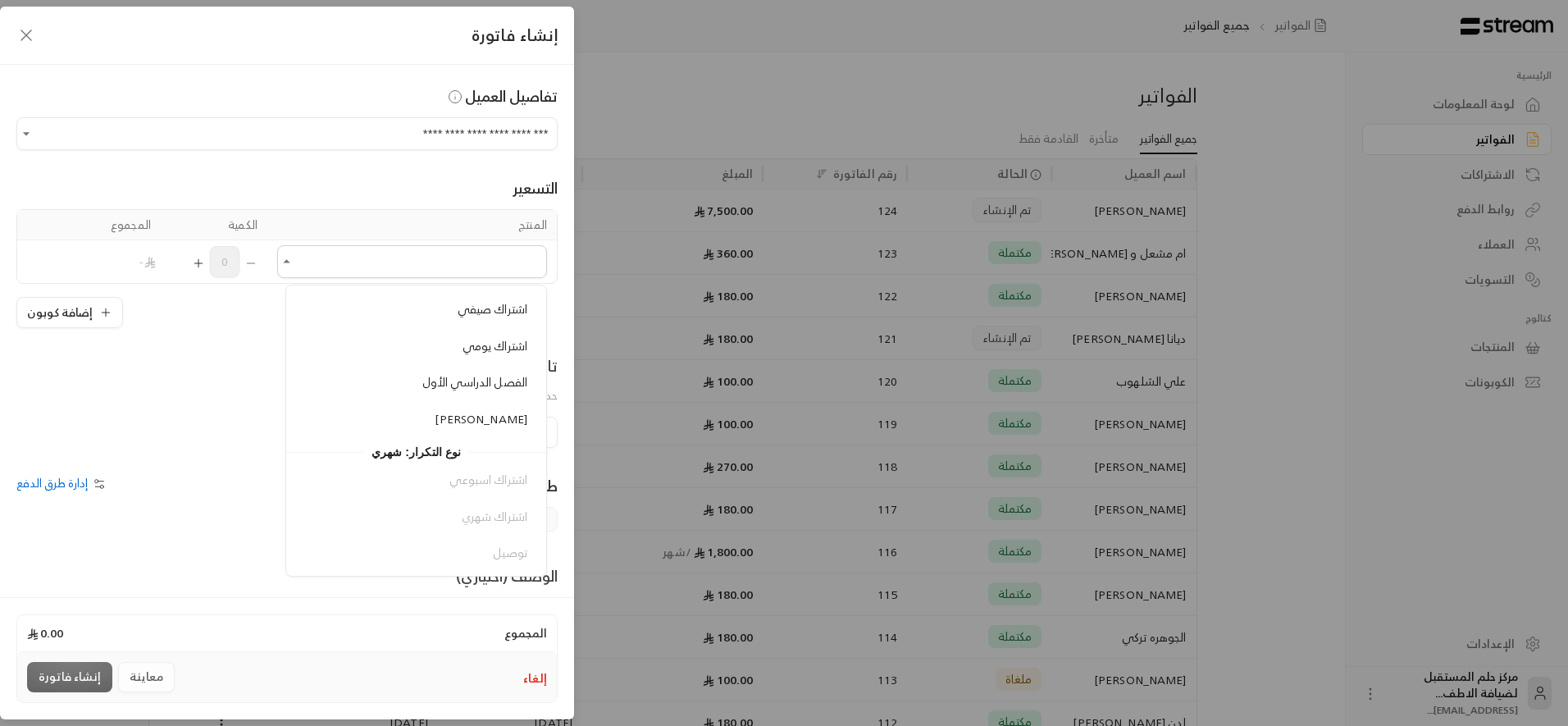
click at [477, 434] on ul "إضافة منتج جديد + مرة واحدة 3 أسابيع اشتراك اسبوعي اشتراك الشهري اشتراك شهري اش…" at bounding box center [416, 430] width 260 height 290
click at [486, 426] on span "[PERSON_NAME]" at bounding box center [480, 419] width 92 height 21
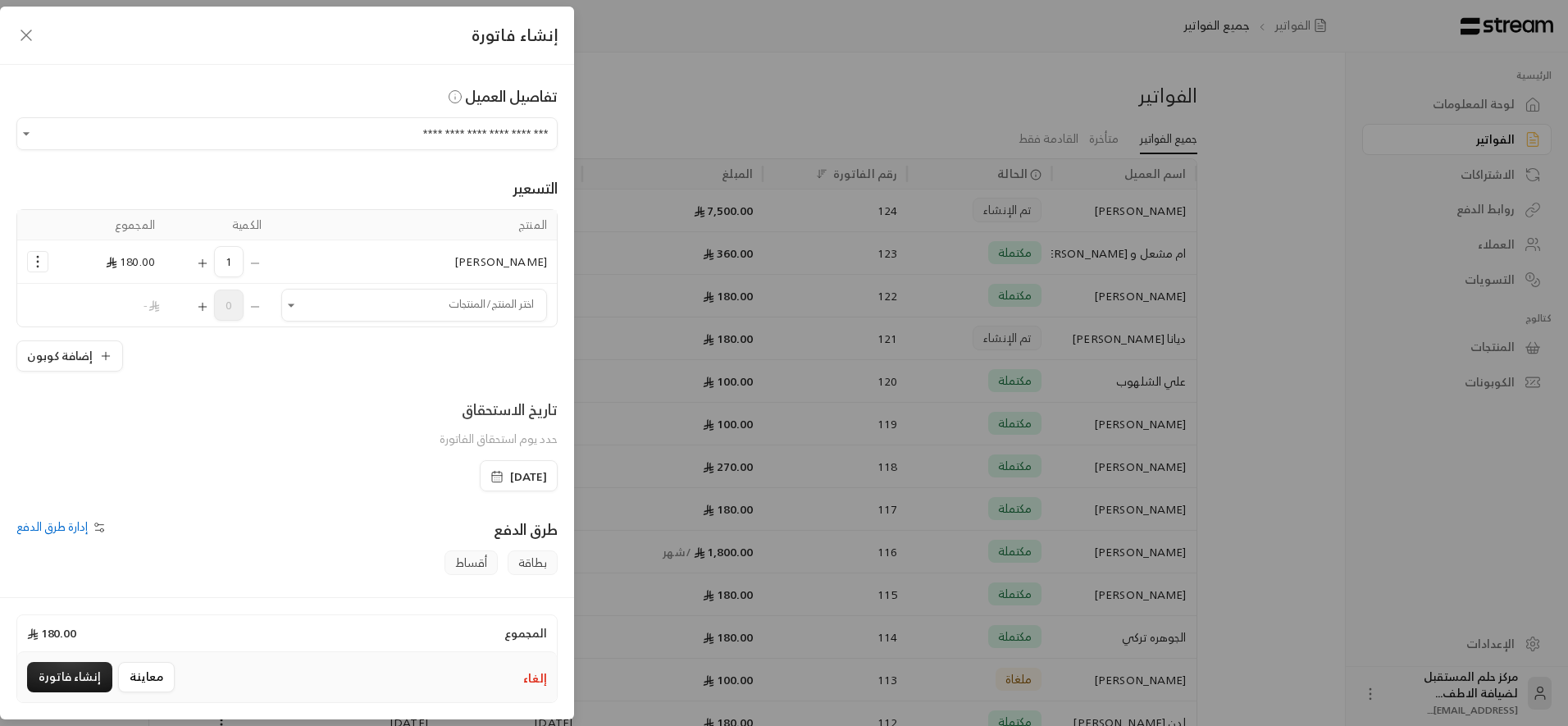
click at [287, 344] on div "إضافة كوبون" at bounding box center [286, 355] width 542 height 31
click at [88, 670] on button "إنشاء فاتورة" at bounding box center [70, 677] width 86 height 30
